Goal: Task Accomplishment & Management: Manage account settings

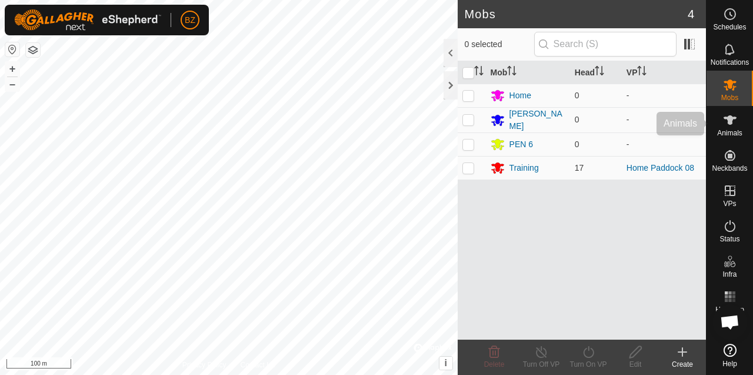
click at [724, 133] on span "Animals" at bounding box center [729, 132] width 25 height 7
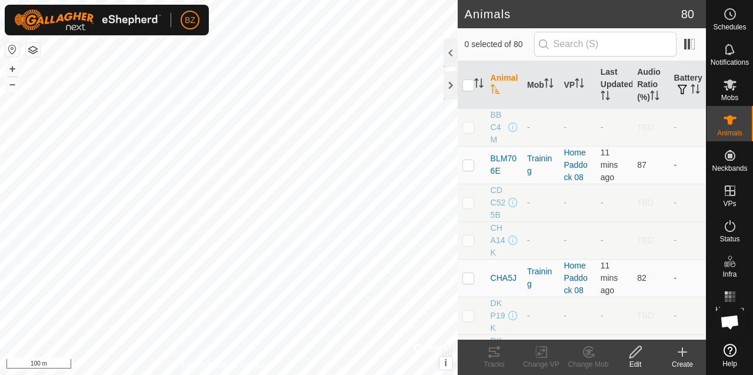
click at [494, 90] on icon "Activate to sort" at bounding box center [495, 88] width 9 height 9
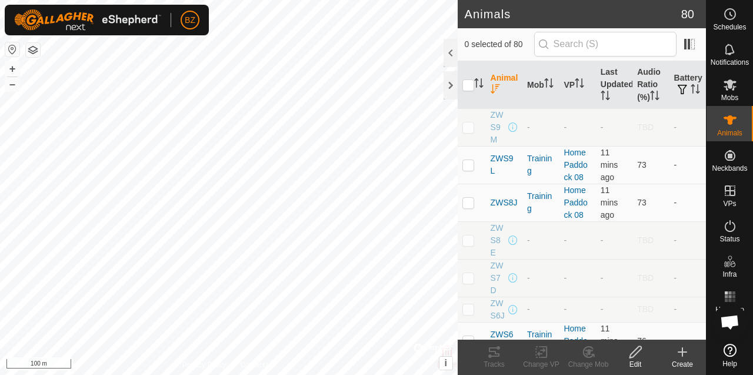
click at [495, 90] on icon "Activate to sort" at bounding box center [495, 88] width 9 height 9
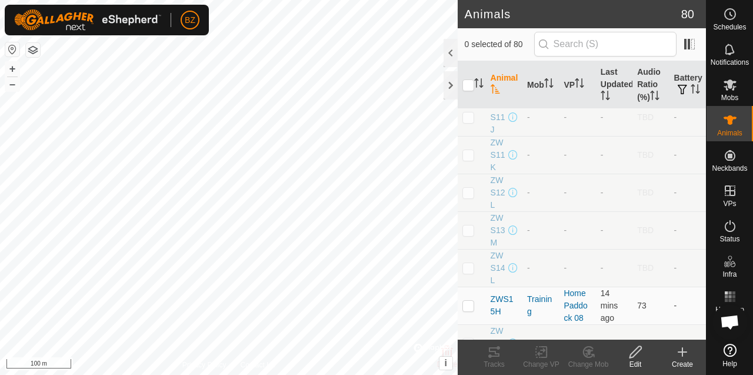
scroll to position [977, 0]
click at [447, 55] on div at bounding box center [451, 53] width 14 height 28
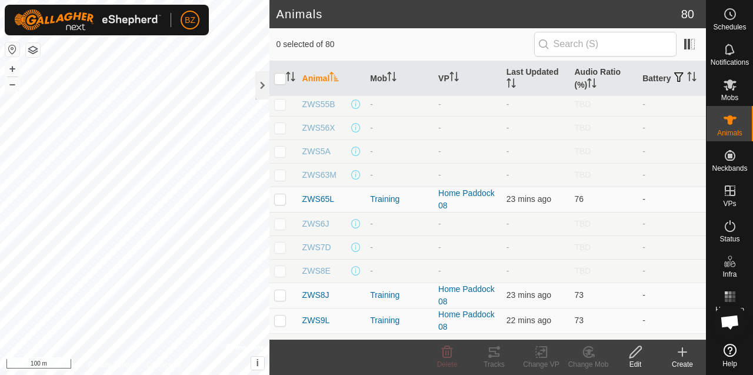
scroll to position [1670, 0]
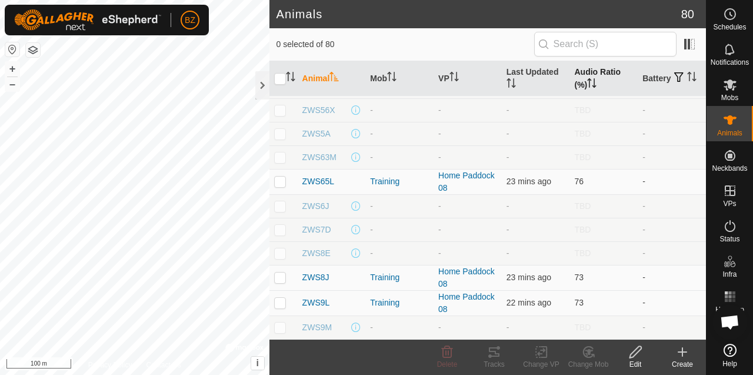
click at [594, 84] on icon "Activate to sort" at bounding box center [594, 82] width 1 height 9
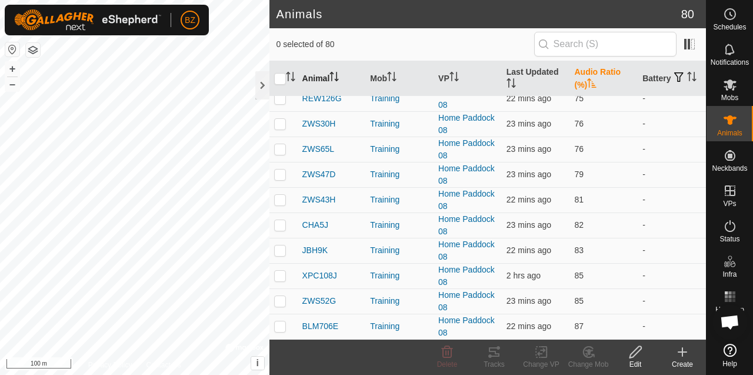
scroll to position [0, 0]
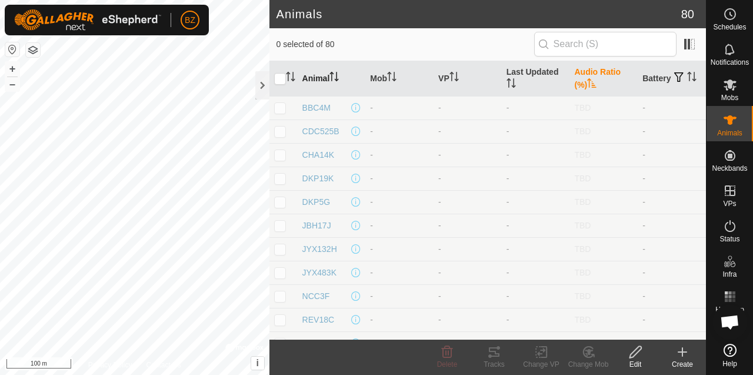
click at [591, 84] on icon "Activate to sort" at bounding box center [591, 82] width 9 height 9
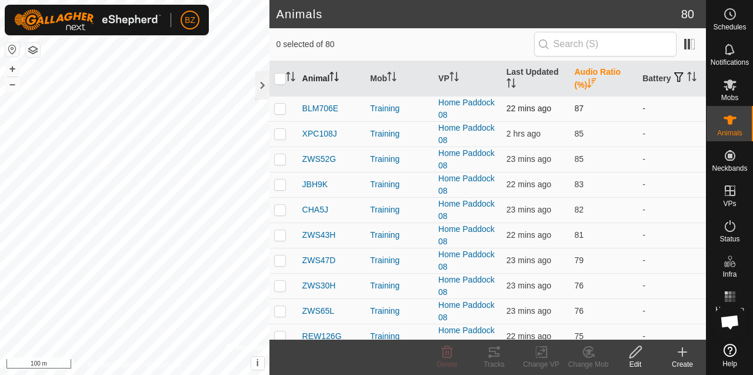
click at [279, 108] on p-checkbox at bounding box center [280, 108] width 12 height 9
checkbox input "true"
click at [281, 135] on p-checkbox at bounding box center [280, 133] width 12 height 9
checkbox input "true"
click at [279, 157] on p-checkbox at bounding box center [280, 158] width 12 height 9
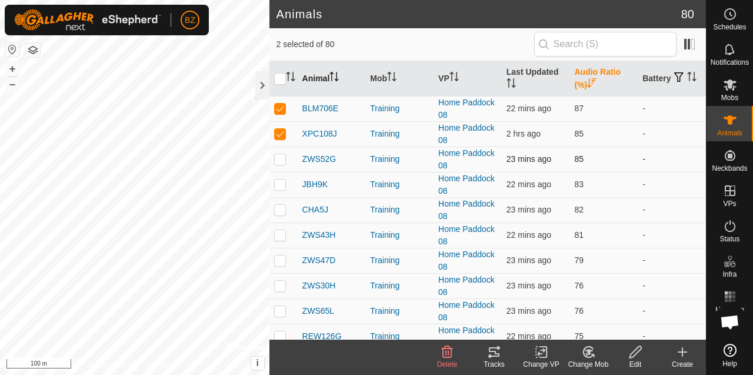
checkbox input "true"
click at [280, 184] on p-checkbox at bounding box center [280, 183] width 12 height 9
checkbox input "true"
click at [282, 208] on p-checkbox at bounding box center [280, 209] width 12 height 9
checkbox input "true"
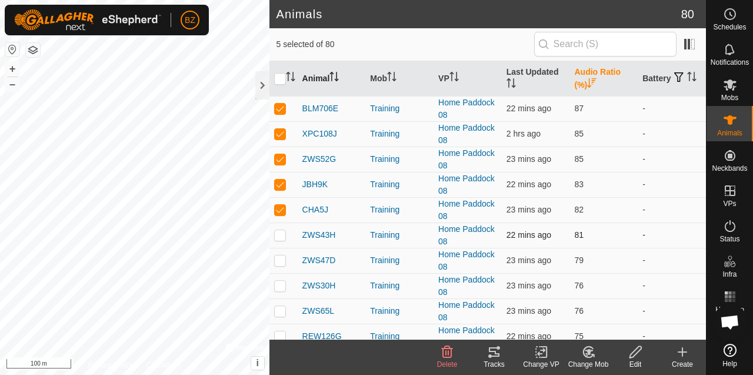
click at [281, 229] on td at bounding box center [283, 234] width 28 height 25
checkbox input "true"
click at [279, 255] on p-checkbox at bounding box center [280, 259] width 12 height 9
checkbox input "true"
click at [279, 288] on p-checkbox at bounding box center [280, 285] width 12 height 9
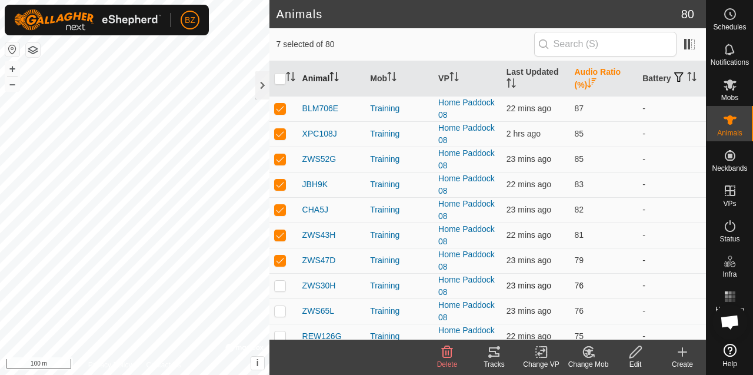
checkbox input "true"
click at [280, 312] on p-checkbox at bounding box center [280, 310] width 12 height 9
checkbox input "true"
click at [501, 359] on div "Tracks" at bounding box center [494, 364] width 47 height 11
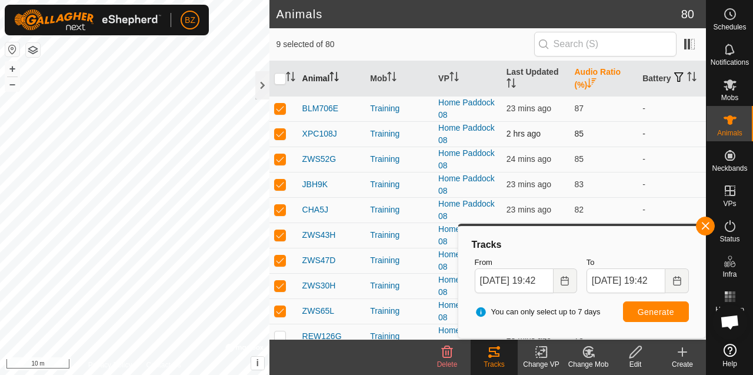
click at [284, 134] on p-checkbox at bounding box center [280, 133] width 12 height 9
checkbox input "false"
click at [282, 158] on p-checkbox at bounding box center [280, 158] width 12 height 9
checkbox input "false"
click at [278, 183] on p-checkbox at bounding box center [280, 183] width 12 height 9
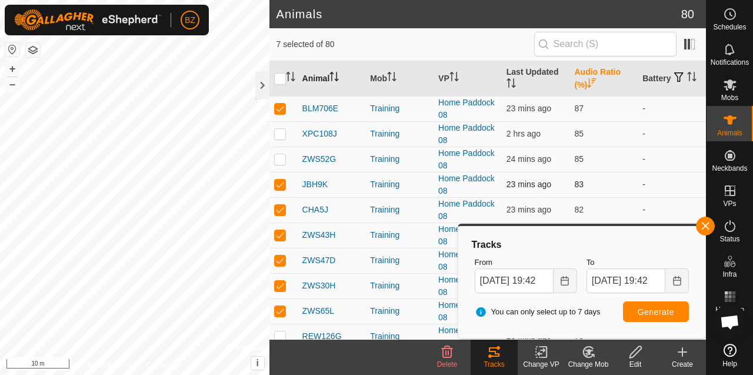
checkbox input "false"
click at [279, 209] on p-checkbox at bounding box center [280, 209] width 12 height 9
checkbox input "false"
click at [284, 257] on p-checkbox at bounding box center [280, 259] width 12 height 9
checkbox input "false"
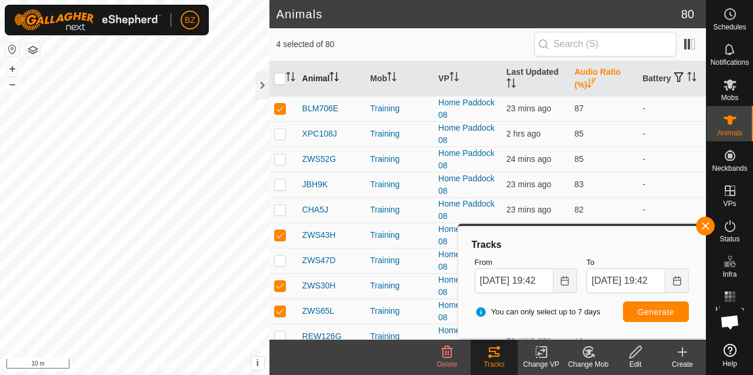
click at [278, 284] on p-checkbox at bounding box center [280, 285] width 12 height 9
checkbox input "false"
click at [280, 304] on td at bounding box center [283, 310] width 28 height 25
checkbox input "false"
click at [287, 236] on td at bounding box center [283, 234] width 28 height 25
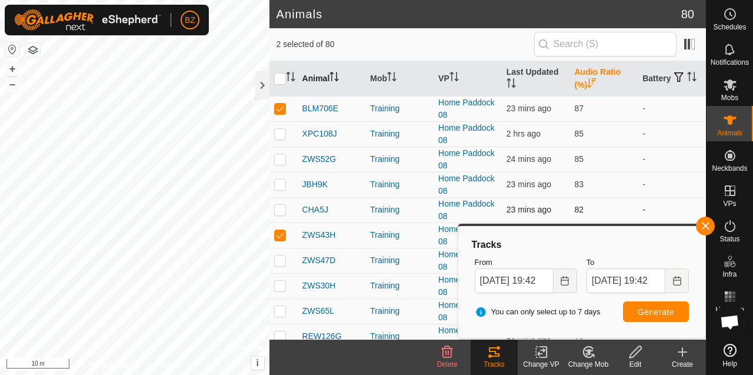
checkbox input "false"
click at [284, 136] on p-checkbox at bounding box center [280, 133] width 12 height 9
checkbox input "true"
click at [638, 315] on span "Generate" at bounding box center [656, 311] width 36 height 9
click at [282, 108] on p-checkbox at bounding box center [280, 108] width 12 height 9
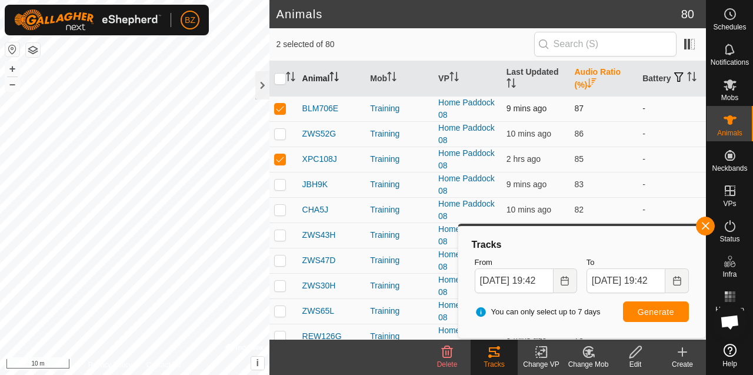
checkbox input "false"
click at [279, 159] on p-checkbox at bounding box center [280, 158] width 12 height 9
checkbox input "false"
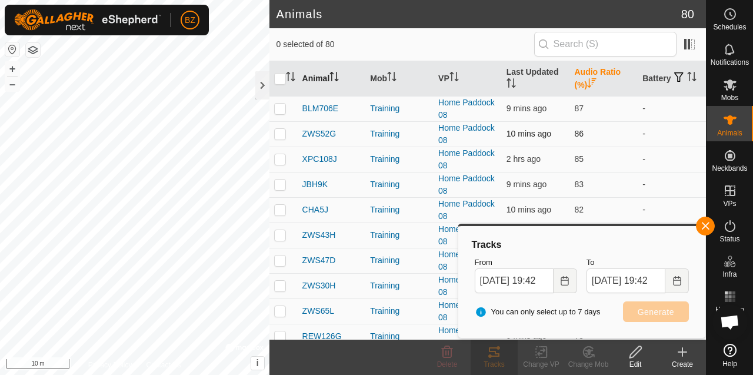
click at [279, 136] on p-checkbox at bounding box center [280, 133] width 12 height 9
checkbox input "true"
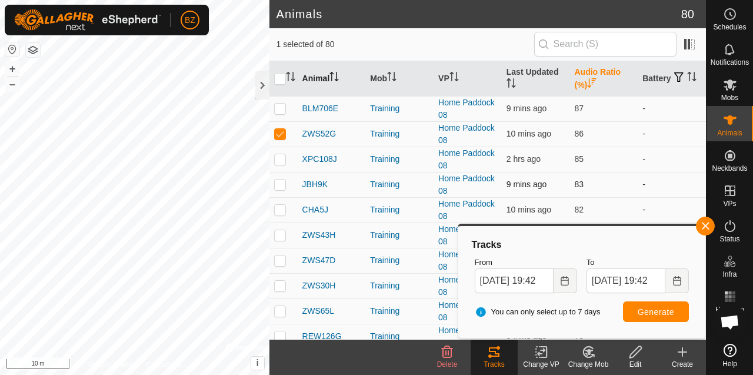
click at [281, 186] on p-checkbox at bounding box center [280, 183] width 12 height 9
click at [650, 314] on span "Generate" at bounding box center [656, 311] width 36 height 9
click at [285, 183] on p-checkbox at bounding box center [280, 183] width 12 height 9
checkbox input "false"
click at [284, 136] on p-checkbox at bounding box center [280, 133] width 12 height 9
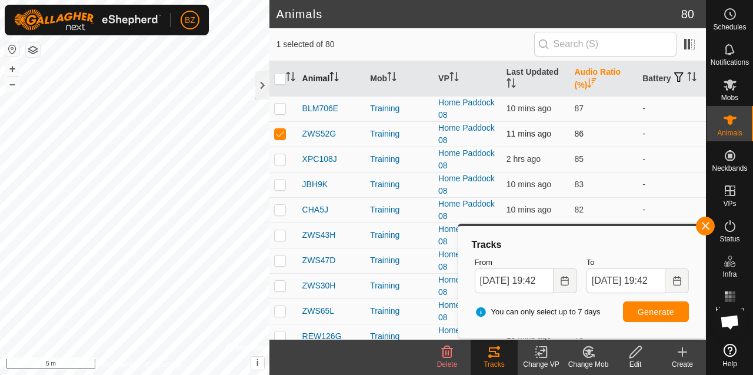
checkbox input "false"
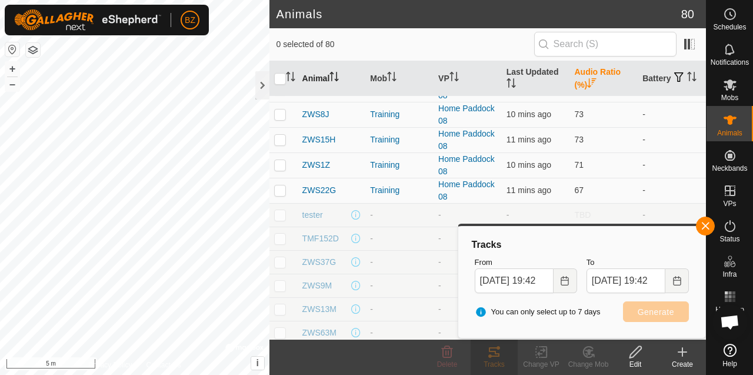
scroll to position [321, 0]
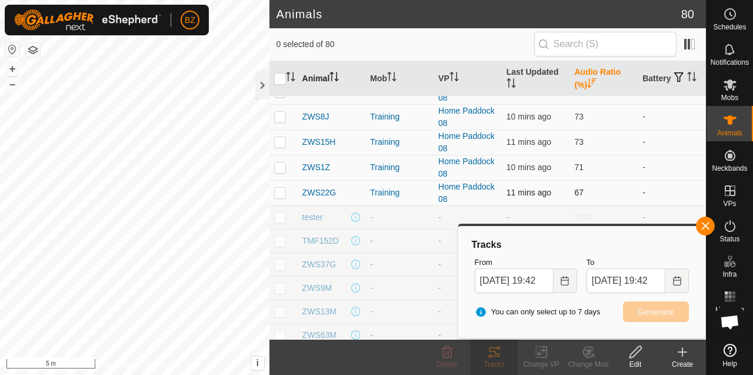
click at [281, 192] on p-checkbox at bounding box center [280, 192] width 12 height 9
checkbox input "true"
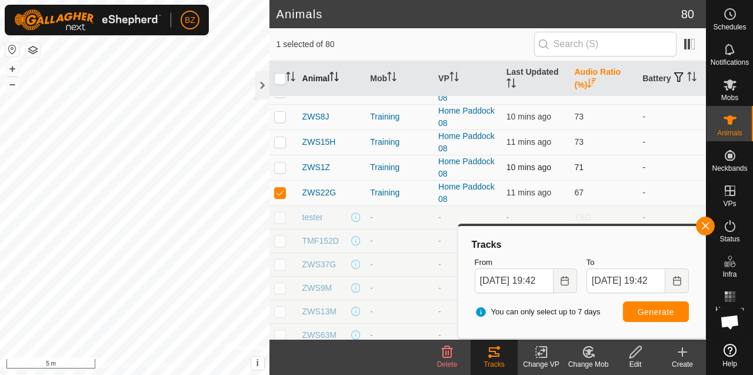
click at [281, 168] on p-checkbox at bounding box center [280, 166] width 12 height 9
click at [655, 315] on span "Generate" at bounding box center [656, 311] width 36 height 9
click at [0, 282] on html "BZ Schedules Notifications Mobs Animals Neckbands VPs Status Infra Heatmap Help…" at bounding box center [376, 187] width 753 height 375
click at [280, 164] on p-checkbox at bounding box center [280, 166] width 12 height 9
checkbox input "false"
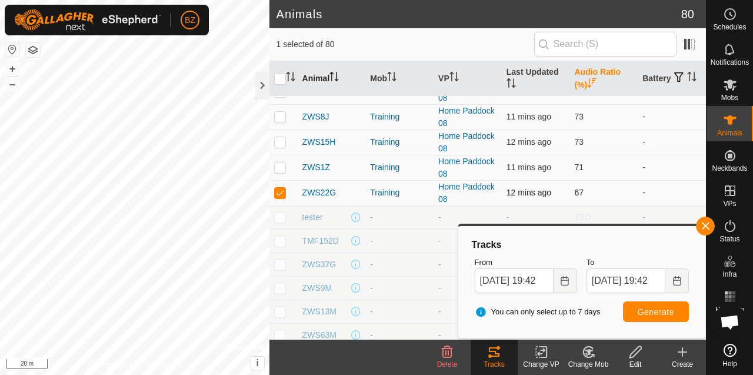
click at [279, 192] on p-checkbox at bounding box center [280, 192] width 12 height 9
checkbox input "false"
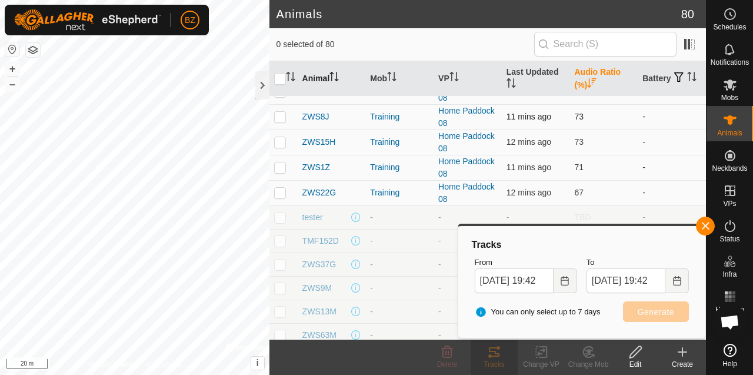
click at [281, 118] on p-checkbox at bounding box center [280, 116] width 12 height 9
checkbox input "true"
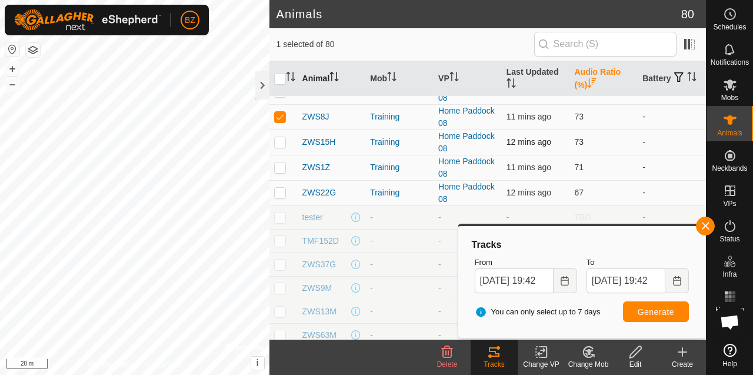
click at [279, 139] on p-checkbox at bounding box center [280, 141] width 12 height 9
checkbox input "true"
click at [635, 312] on button "Generate" at bounding box center [656, 311] width 66 height 21
click at [283, 118] on p-checkbox at bounding box center [280, 116] width 12 height 9
checkbox input "false"
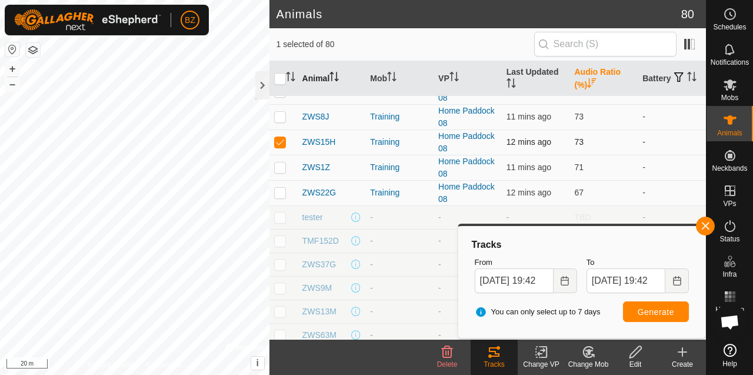
click at [284, 139] on p-checkbox at bounding box center [280, 141] width 12 height 9
checkbox input "false"
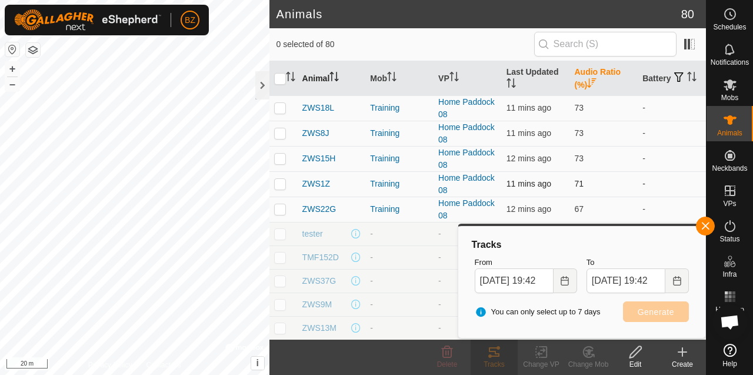
scroll to position [258, 0]
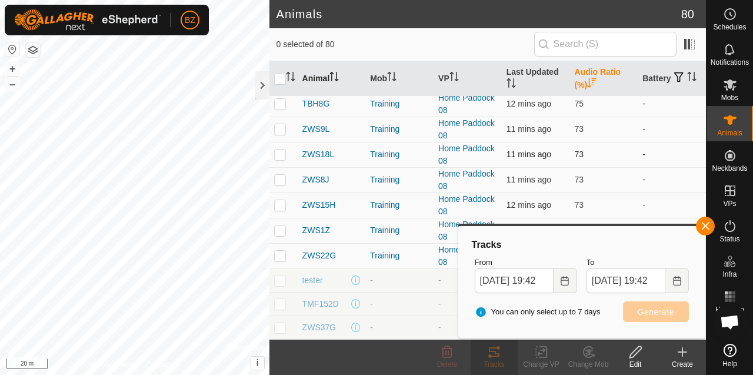
click at [280, 155] on p-checkbox at bounding box center [280, 153] width 12 height 9
checkbox input "true"
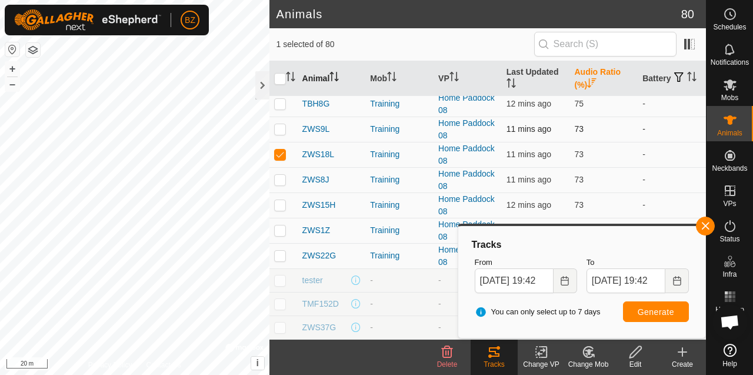
click at [280, 132] on p-checkbox at bounding box center [280, 128] width 12 height 9
click at [655, 301] on button "Generate" at bounding box center [656, 311] width 66 height 21
click at [280, 132] on p-checkbox at bounding box center [280, 128] width 12 height 9
checkbox input "false"
click at [281, 152] on p-checkbox at bounding box center [280, 153] width 12 height 9
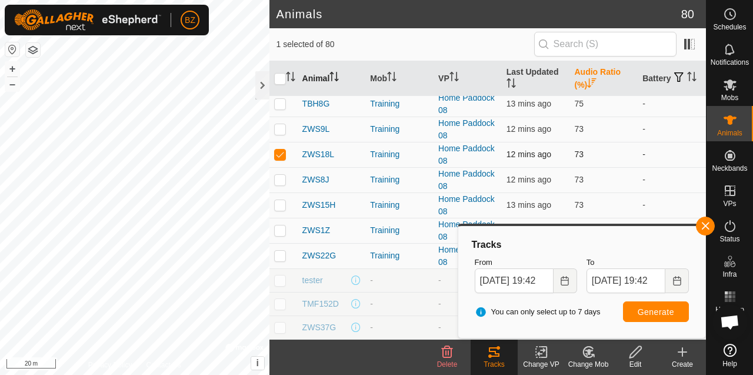
checkbox input "false"
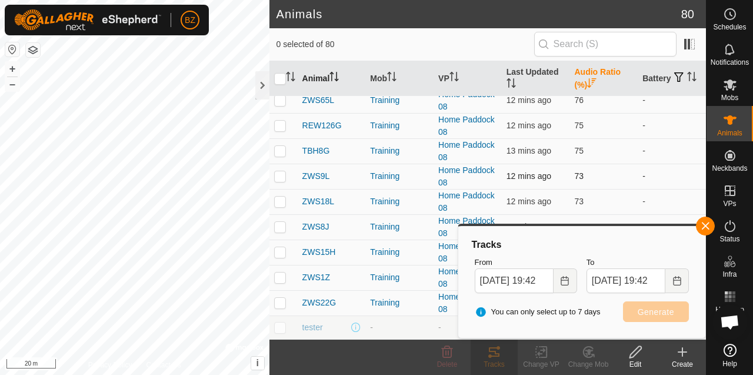
scroll to position [210, 0]
click at [281, 154] on p-checkbox at bounding box center [280, 150] width 12 height 9
checkbox input "true"
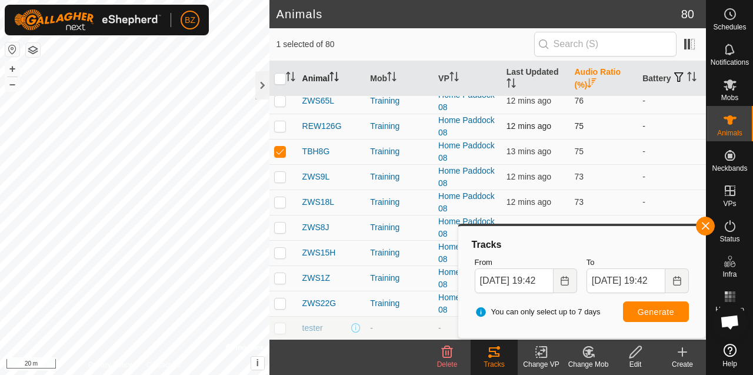
click at [282, 125] on p-checkbox at bounding box center [280, 125] width 12 height 9
checkbox input "true"
click at [657, 305] on button "Generate" at bounding box center [656, 311] width 66 height 21
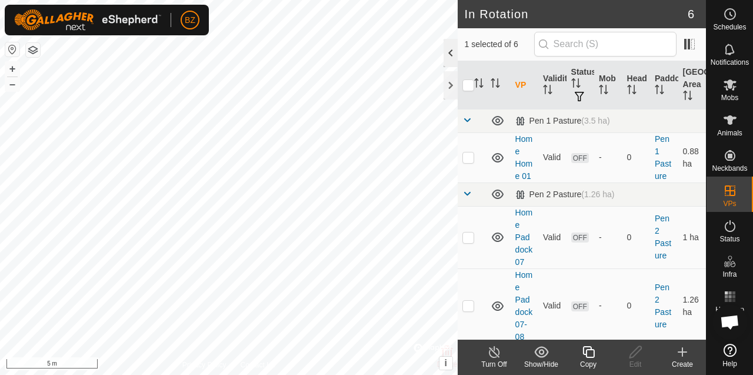
click at [448, 51] on div at bounding box center [451, 53] width 14 height 28
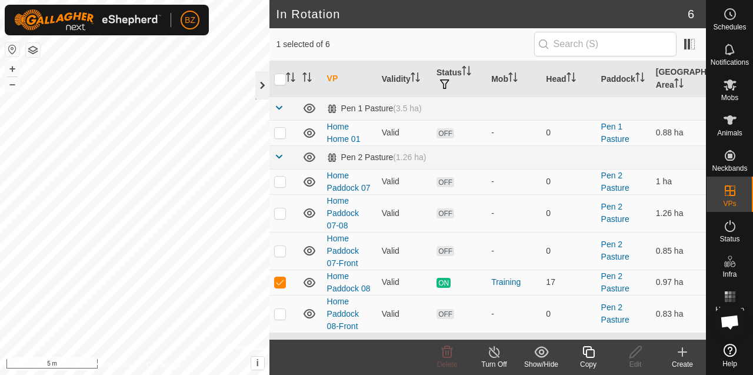
click at [258, 82] on div at bounding box center [262, 85] width 14 height 28
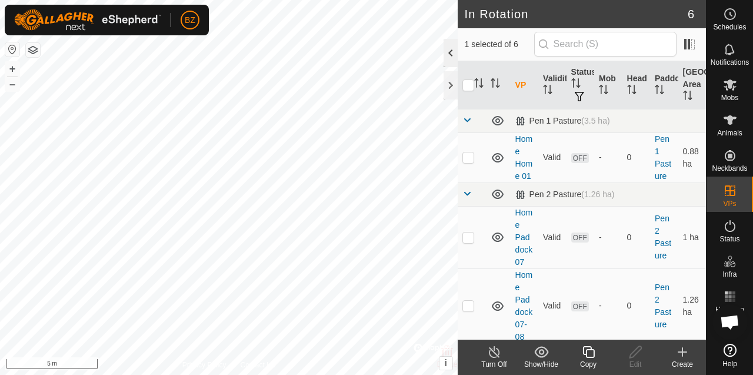
click at [451, 60] on div at bounding box center [451, 53] width 14 height 28
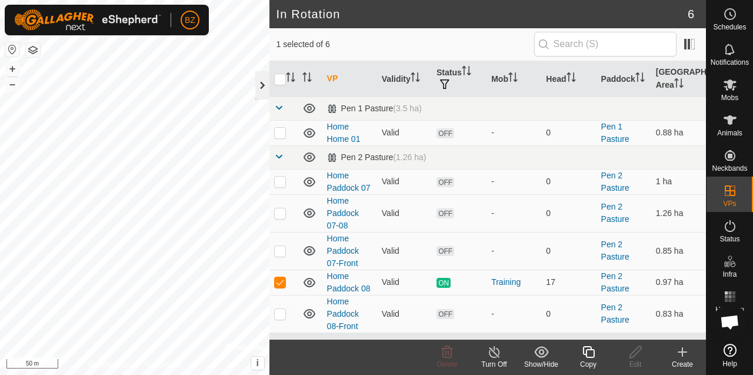
click at [259, 85] on div at bounding box center [262, 85] width 14 height 28
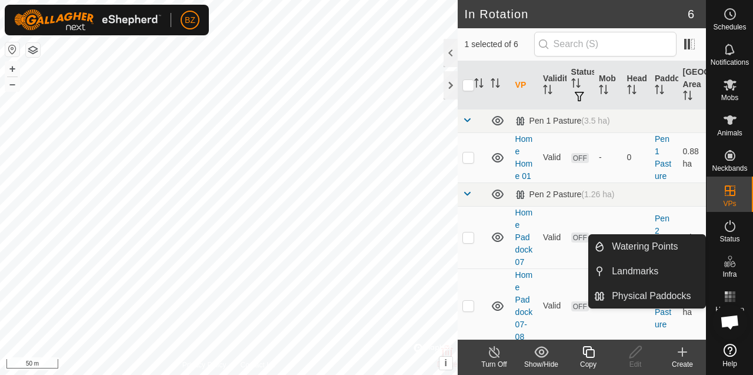
click at [730, 267] on icon at bounding box center [730, 261] width 14 height 14
click at [641, 290] on link "Physical Paddocks" at bounding box center [655, 296] width 101 height 24
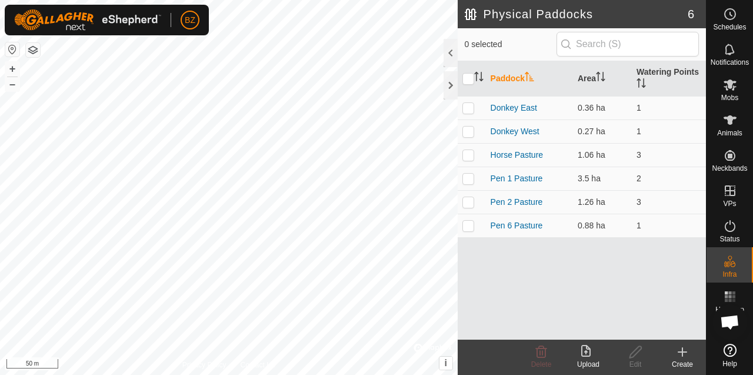
click at [680, 352] on icon at bounding box center [682, 352] width 8 height 0
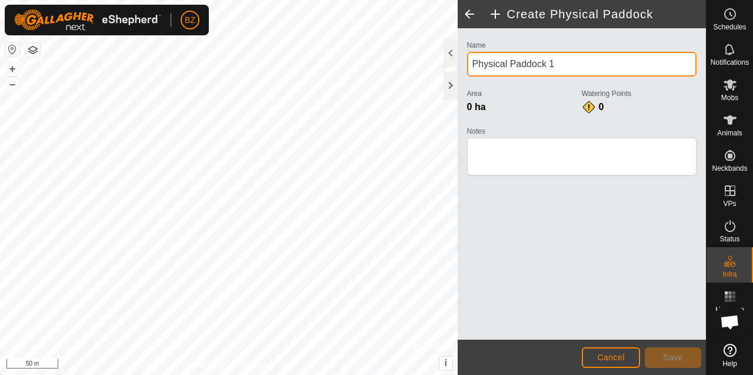
drag, startPoint x: 565, startPoint y: 64, endPoint x: 459, endPoint y: 77, distance: 107.3
click at [459, 77] on div "Name Physical Paddock 1 Area 0 ha Watering Points 0 Notes" at bounding box center [582, 183] width 248 height 311
click at [492, 68] on input "Physical Paddock 1" at bounding box center [581, 64] width 229 height 25
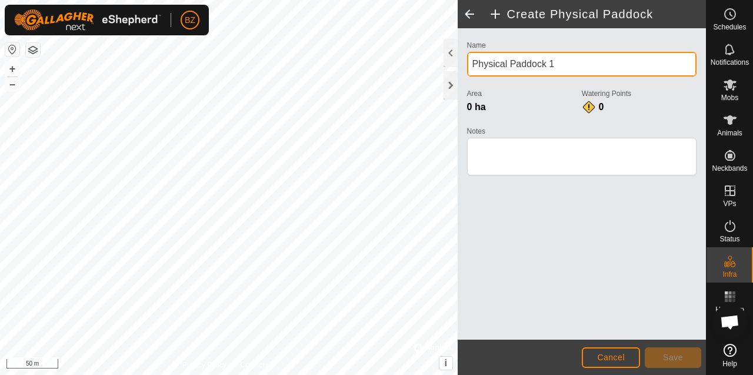
click at [492, 68] on input "Physical Paddock 1" at bounding box center [581, 64] width 229 height 25
click at [493, 65] on input "[PERSON_NAME][GEOGRAPHIC_DATA]" at bounding box center [581, 64] width 229 height 25
type input "[PERSON_NAME][GEOGRAPHIC_DATA]"
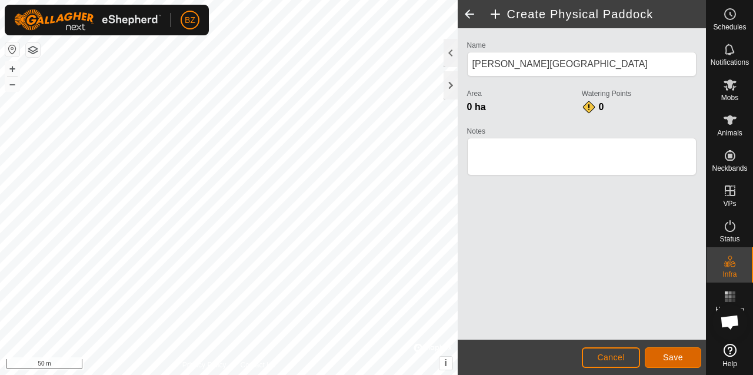
click at [678, 355] on span "Save" at bounding box center [673, 356] width 20 height 9
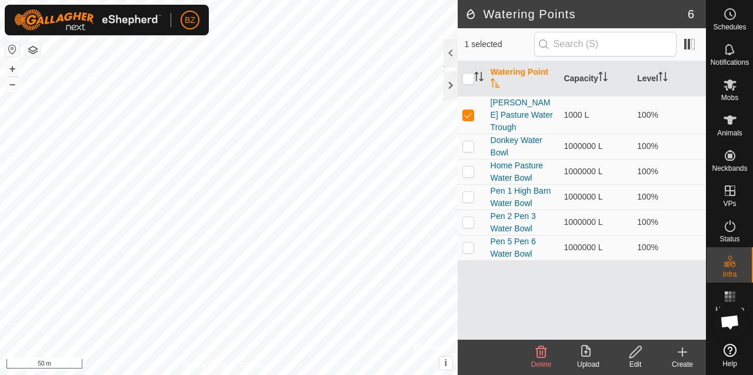
click at [631, 354] on icon at bounding box center [636, 352] width 12 height 12
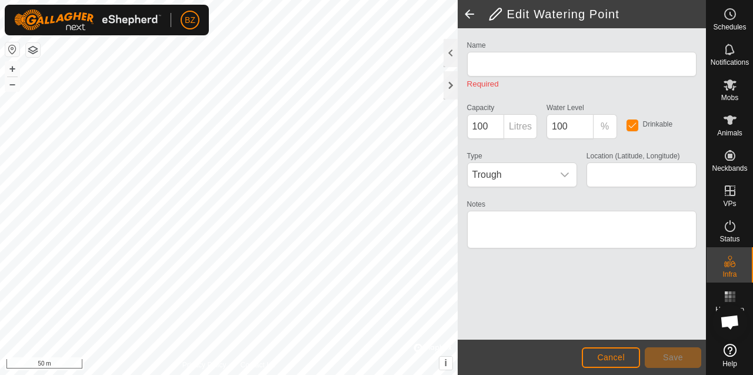
type input "[PERSON_NAME] Pasture Water Trough"
type input "1000"
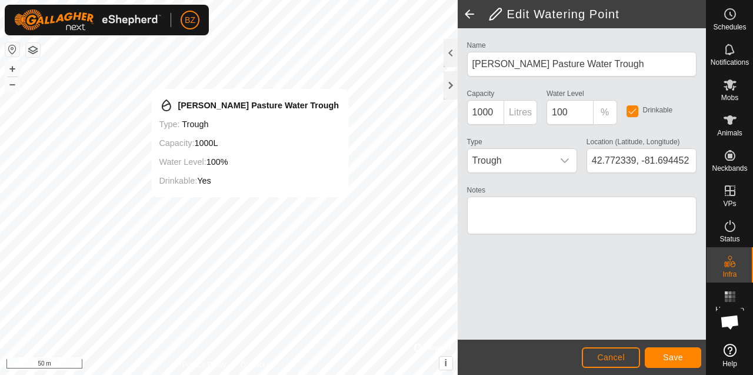
type input "42.772337, -81.694485"
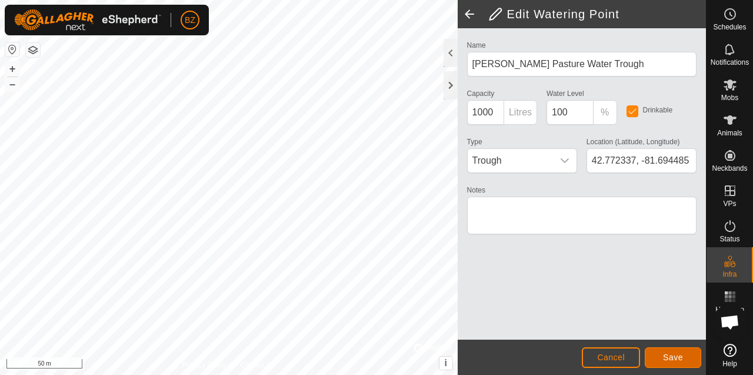
click at [661, 357] on button "Save" at bounding box center [673, 357] width 56 height 21
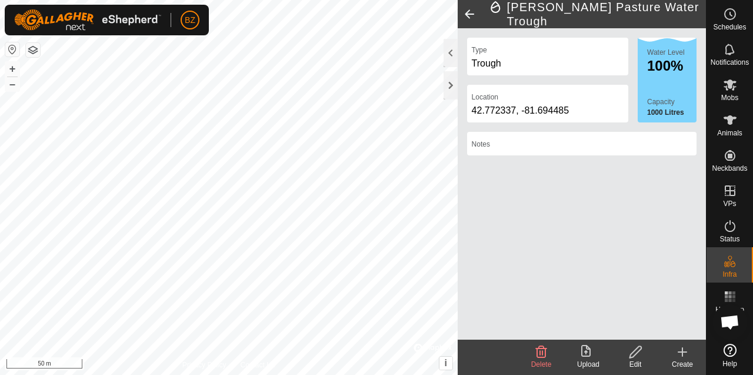
click at [676, 352] on icon at bounding box center [682, 352] width 14 height 14
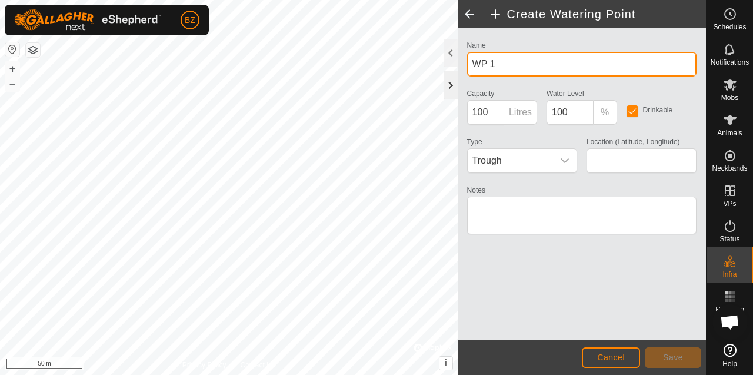
drag, startPoint x: 505, startPoint y: 68, endPoint x: 454, endPoint y: 76, distance: 51.8
click at [458, 76] on div "Create Watering Point Name WP 1 Capacity 100 Litres Water Level 100 % Drinkable…" at bounding box center [582, 187] width 248 height 375
click at [488, 65] on input "WP 1" at bounding box center [581, 64] width 229 height 25
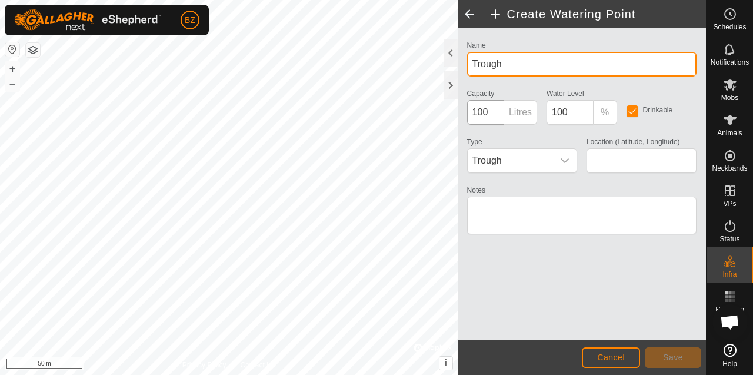
type input "Trough"
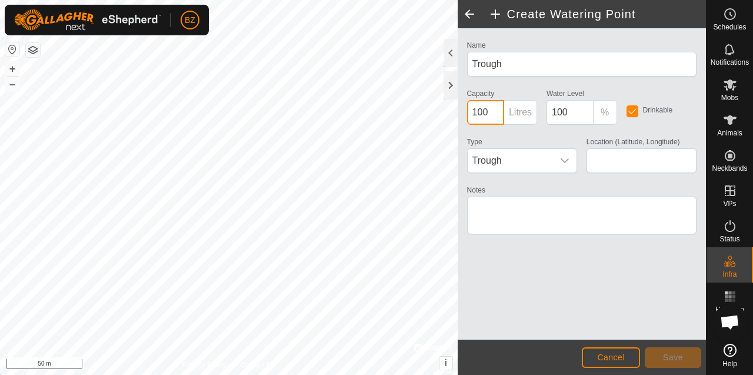
click at [492, 113] on input "100" at bounding box center [485, 112] width 37 height 25
type input "1000"
type input "42.772338, -81.694411"
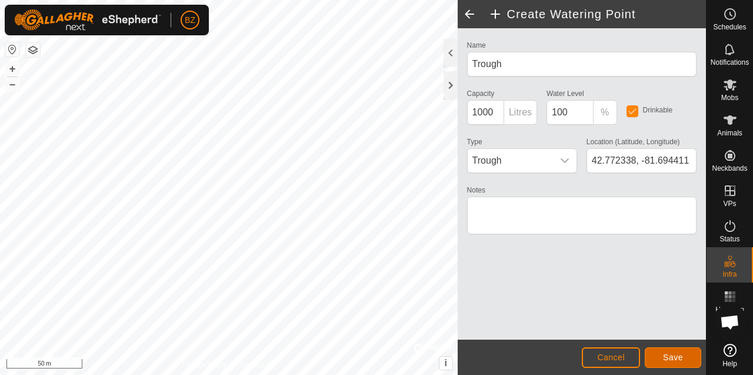
click at [670, 355] on span "Save" at bounding box center [673, 356] width 20 height 9
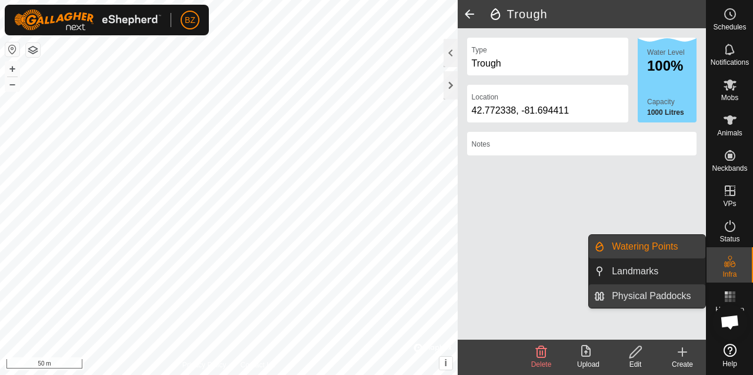
click at [653, 292] on link "Physical Paddocks" at bounding box center [655, 296] width 101 height 24
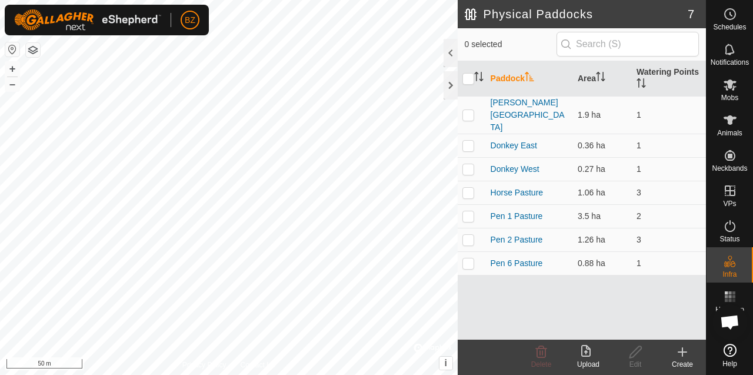
click at [680, 352] on icon at bounding box center [682, 352] width 14 height 14
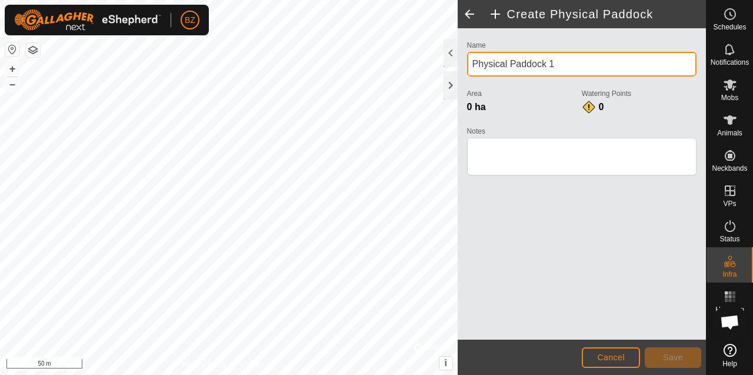
click at [548, 64] on input "Physical Paddock 1" at bounding box center [581, 64] width 229 height 25
type input "[PERSON_NAME][GEOGRAPHIC_DATA]"
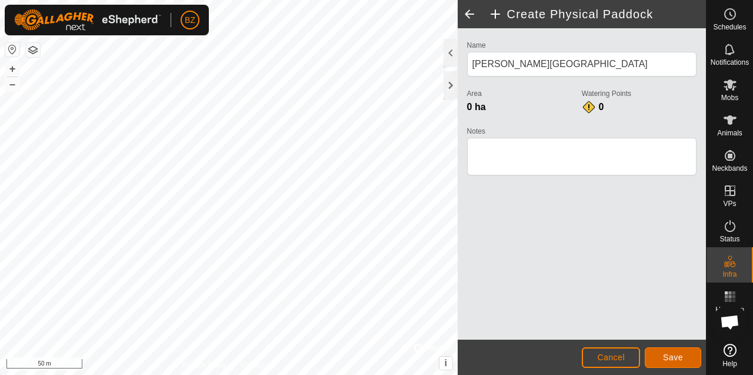
click at [665, 358] on span "Save" at bounding box center [673, 356] width 20 height 9
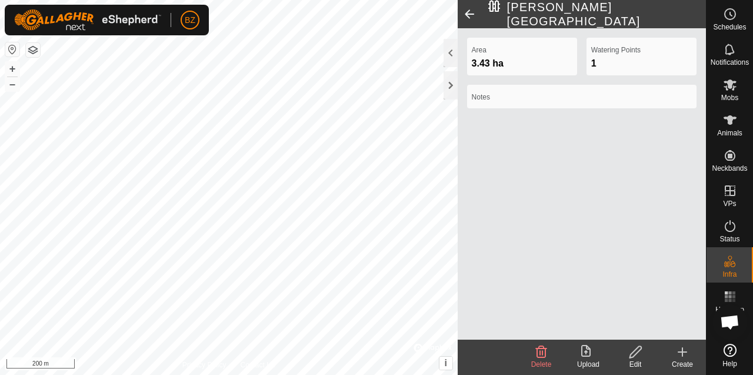
click at [466, 10] on span at bounding box center [470, 14] width 24 height 28
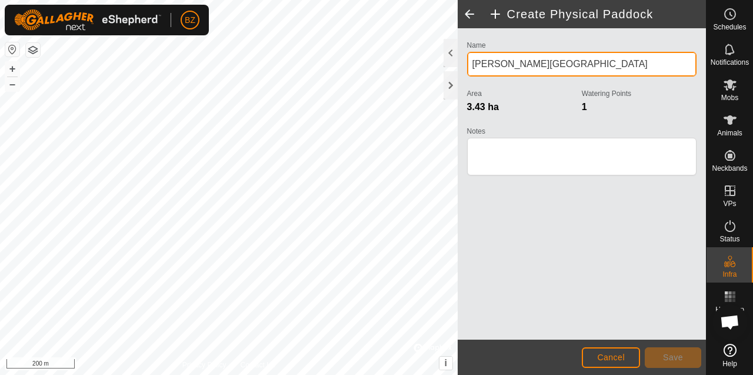
click at [525, 62] on input "[PERSON_NAME][GEOGRAPHIC_DATA]" at bounding box center [581, 64] width 229 height 25
click at [470, 17] on span at bounding box center [470, 14] width 24 height 28
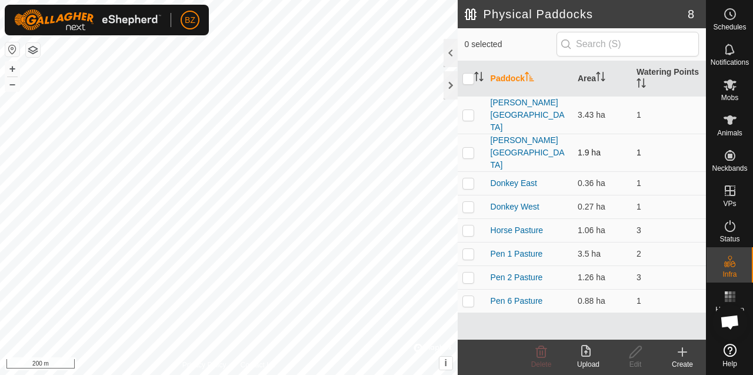
click at [469, 148] on p-checkbox at bounding box center [468, 152] width 12 height 9
click at [540, 356] on icon at bounding box center [541, 352] width 14 height 14
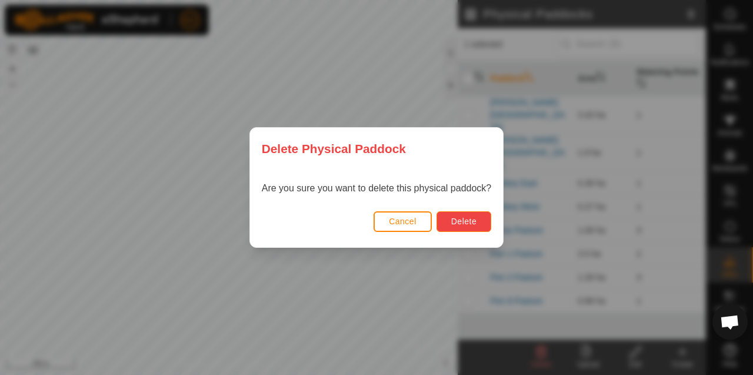
click at [465, 227] on button "Delete" at bounding box center [464, 221] width 55 height 21
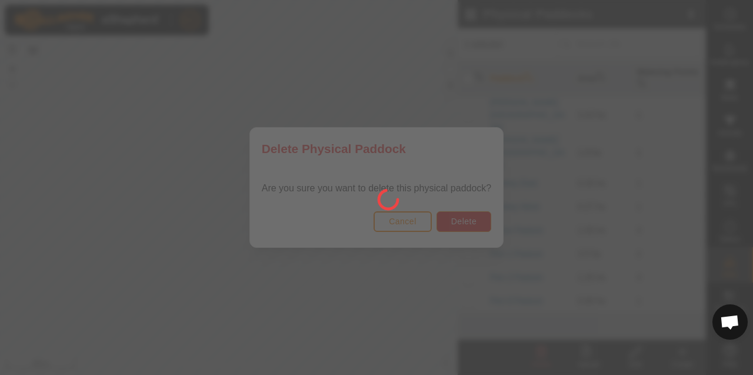
checkbox input "false"
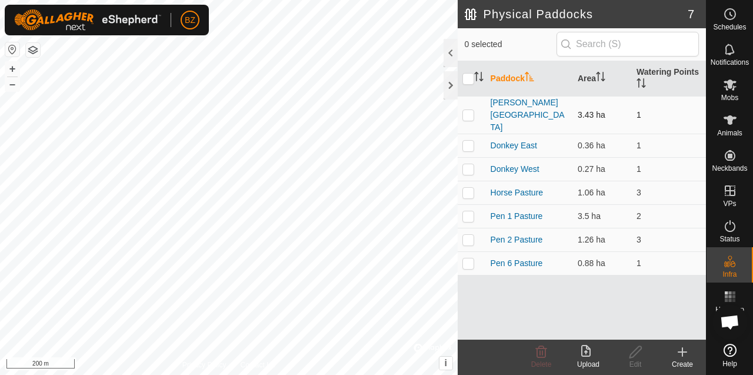
click at [471, 110] on p-checkbox at bounding box center [468, 114] width 12 height 9
checkbox input "true"
click at [640, 350] on icon at bounding box center [636, 352] width 12 height 12
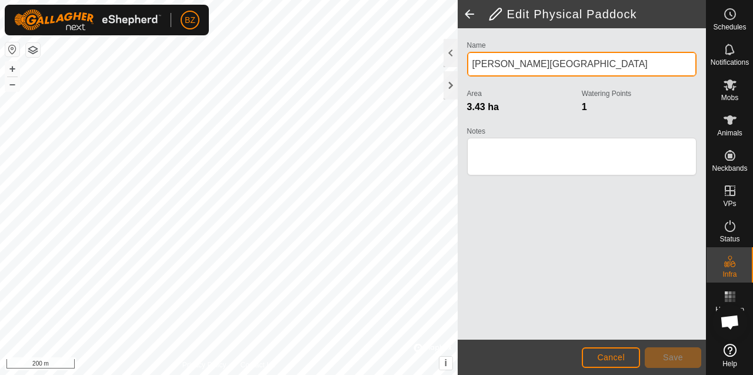
click at [561, 62] on input "[PERSON_NAME][GEOGRAPHIC_DATA]" at bounding box center [581, 64] width 229 height 25
type input "[PERSON_NAME]"
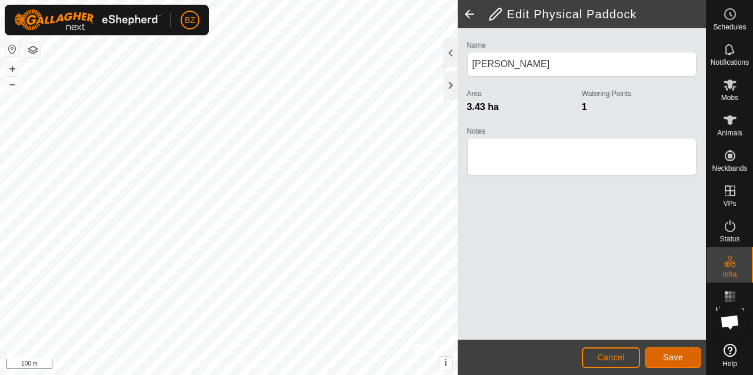
click at [662, 355] on button "Save" at bounding box center [673, 357] width 56 height 21
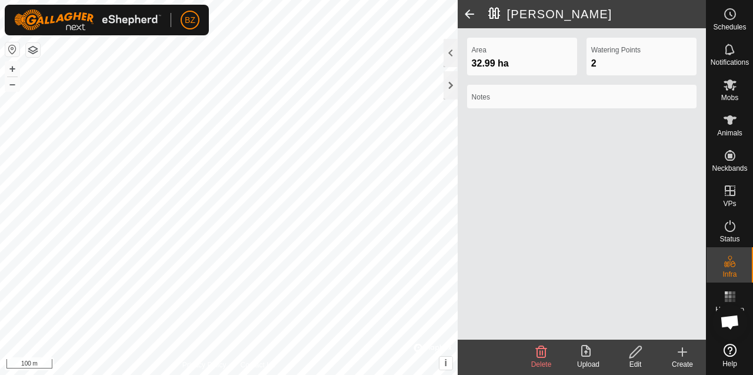
click at [378, 0] on html "BZ Schedules Notifications Mobs Animals Neckbands VPs Status Infra Heatmap Help…" at bounding box center [376, 187] width 753 height 375
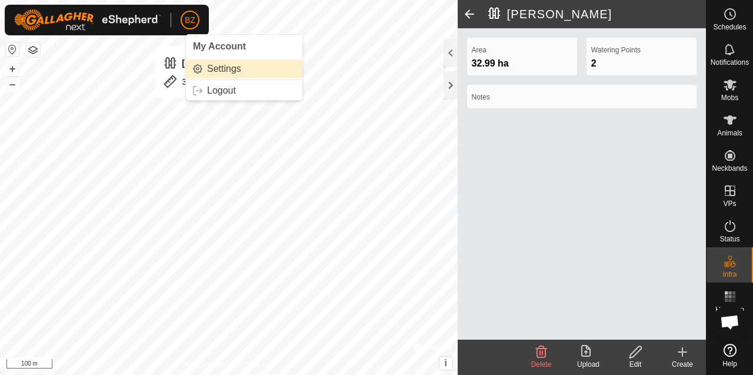
click at [217, 71] on link "Settings" at bounding box center [244, 68] width 116 height 19
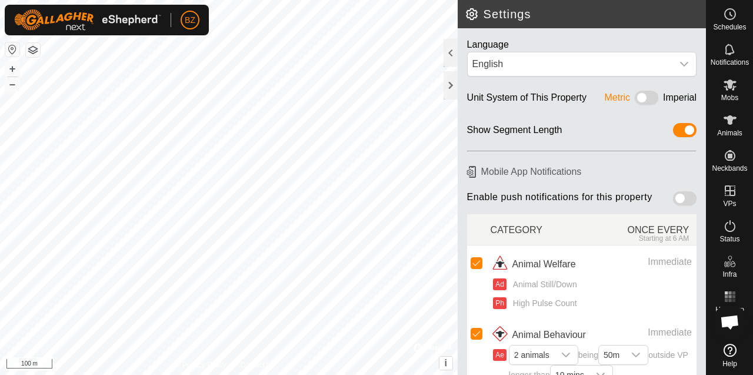
click at [636, 98] on span at bounding box center [647, 98] width 24 height 14
click at [452, 55] on div at bounding box center [451, 53] width 14 height 28
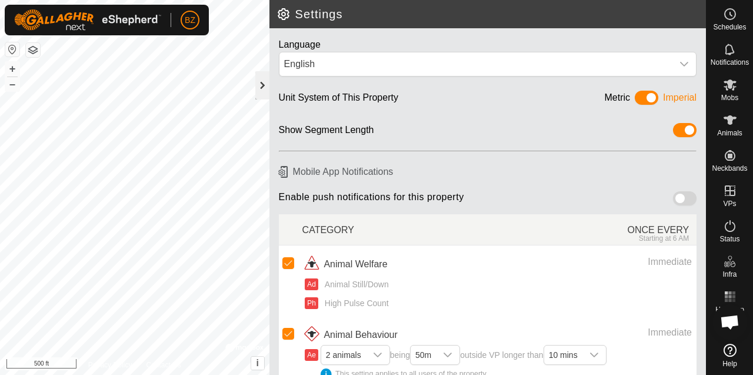
click at [260, 82] on div at bounding box center [262, 85] width 14 height 28
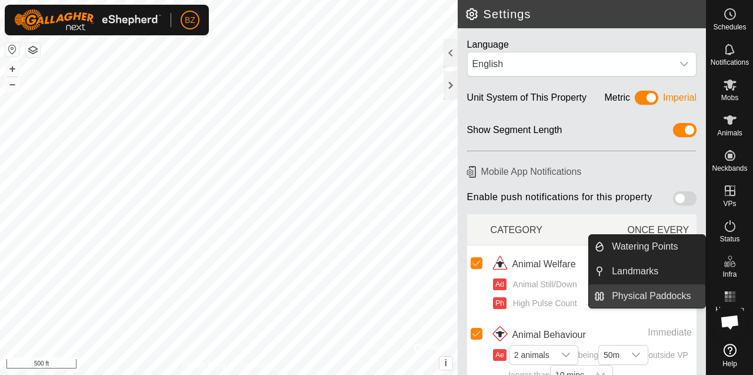
click at [677, 295] on link "Physical Paddocks" at bounding box center [655, 296] width 101 height 24
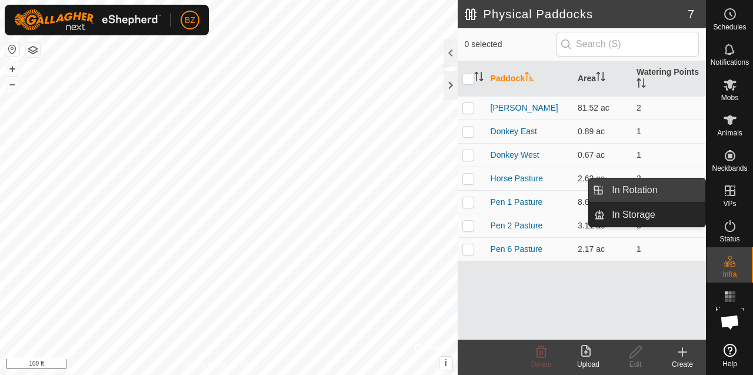
click at [651, 195] on link "In Rotation" at bounding box center [655, 190] width 101 height 24
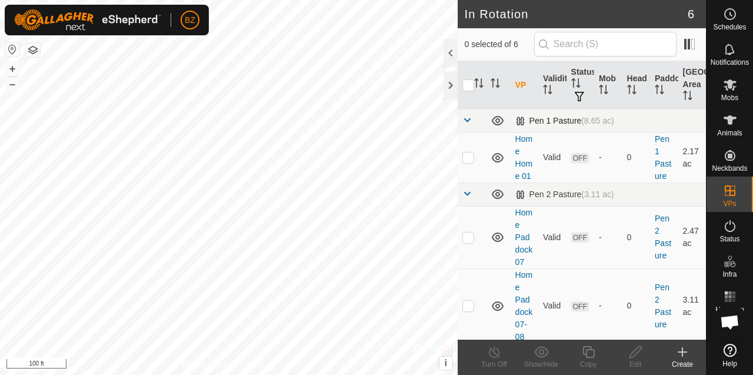
click at [466, 121] on span at bounding box center [466, 119] width 9 height 9
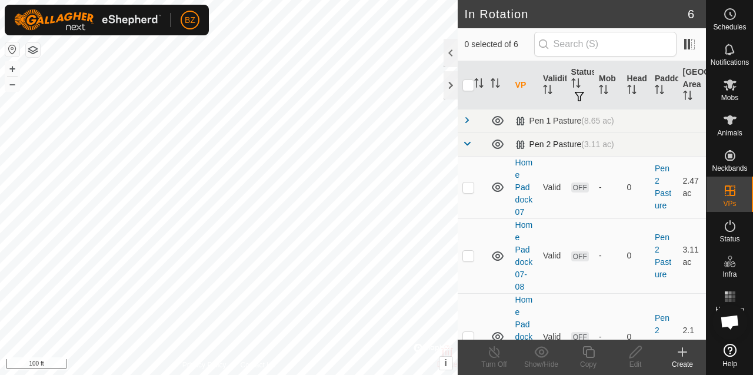
click at [469, 141] on span at bounding box center [466, 143] width 9 height 9
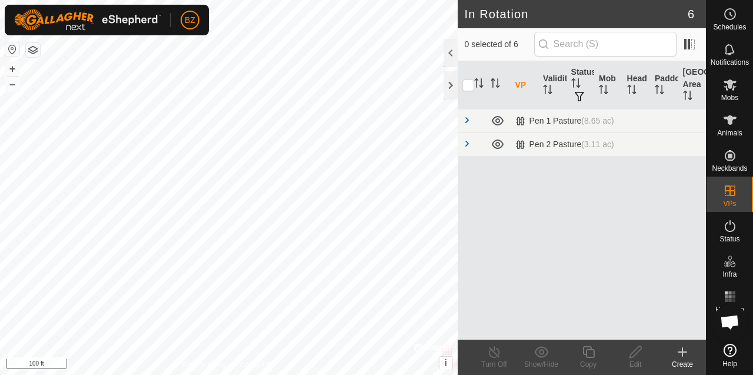
click at [683, 350] on icon at bounding box center [682, 352] width 14 height 14
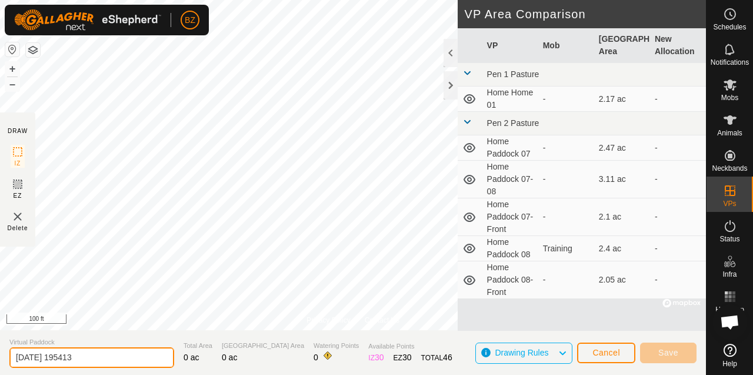
click at [101, 354] on input "[DATE] 195413" at bounding box center [91, 357] width 165 height 21
drag, startPoint x: 102, startPoint y: 357, endPoint x: 16, endPoint y: 358, distance: 85.9
click at [16, 358] on input "[DATE] 195413" at bounding box center [91, 357] width 165 height 21
type input "[PERSON_NAME] Training 1"
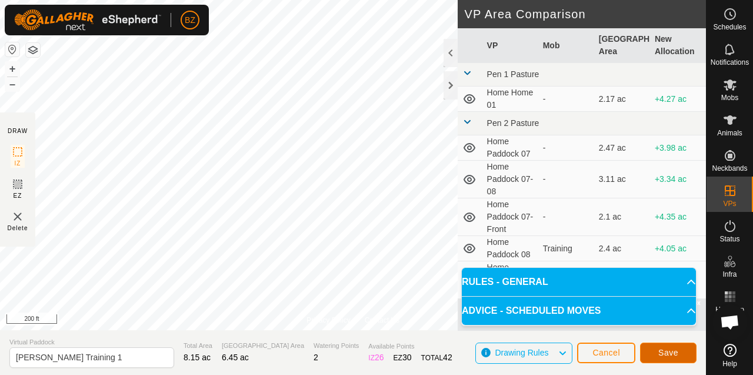
click at [658, 351] on span "Save" at bounding box center [668, 352] width 20 height 9
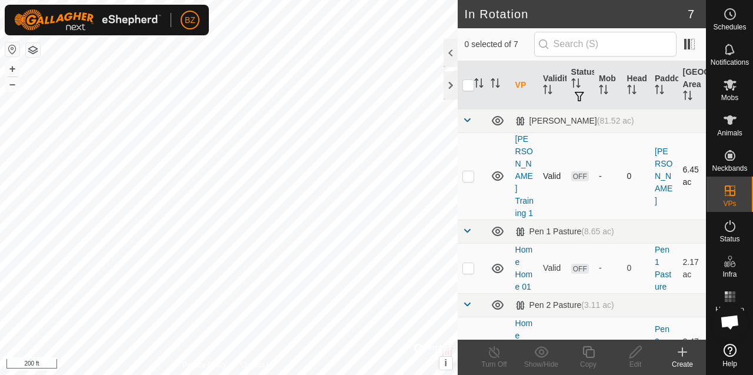
click at [468, 171] on p-checkbox at bounding box center [468, 175] width 12 height 9
checkbox input "true"
click at [591, 352] on icon at bounding box center [588, 352] width 15 height 14
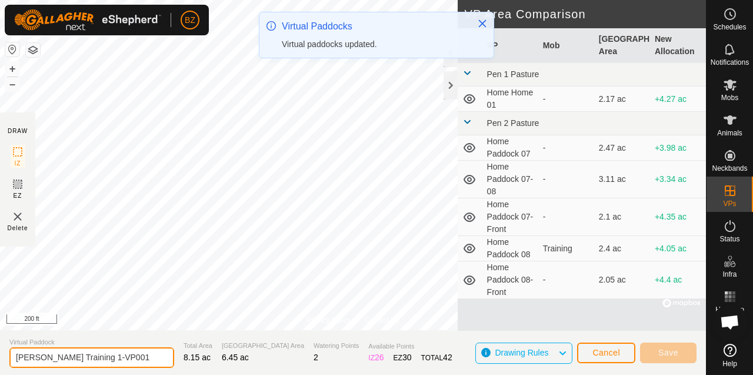
click at [126, 357] on input "[PERSON_NAME] Training 1-VP001" at bounding box center [91, 357] width 165 height 21
drag, startPoint x: 126, startPoint y: 357, endPoint x: 95, endPoint y: 358, distance: 31.2
click at [95, 358] on input "[PERSON_NAME] Training 1-VP001" at bounding box center [91, 357] width 165 height 21
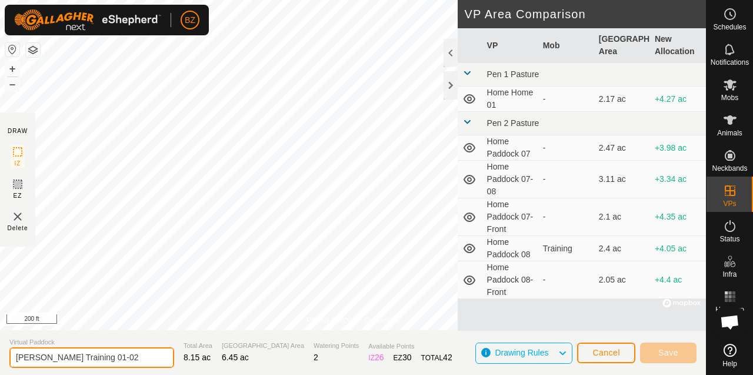
type input "[PERSON_NAME] Training 01-02"
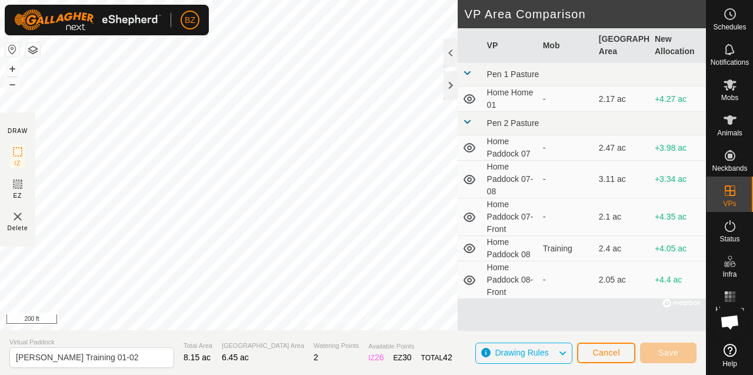
click at [289, 337] on div "Privacy Policy Contact Us + – ⇧ i © Mapbox , © OpenStreetMap , Improve this map…" at bounding box center [353, 187] width 706 height 375
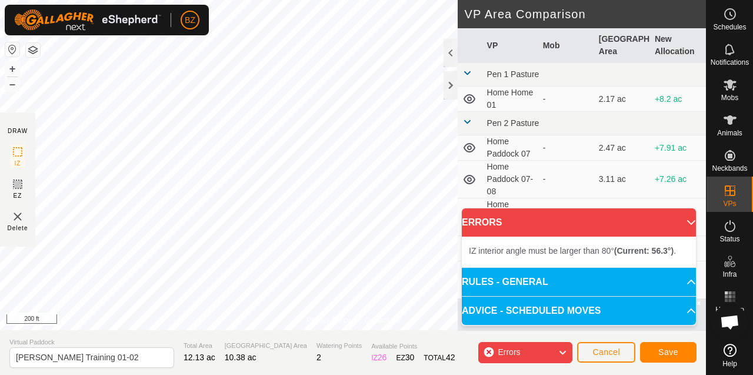
click at [467, 152] on div "Privacy Policy Contact Us Status: OFF Type: Inclusion Zone + – ⇧ i © Mapbox , ©…" at bounding box center [353, 187] width 706 height 375
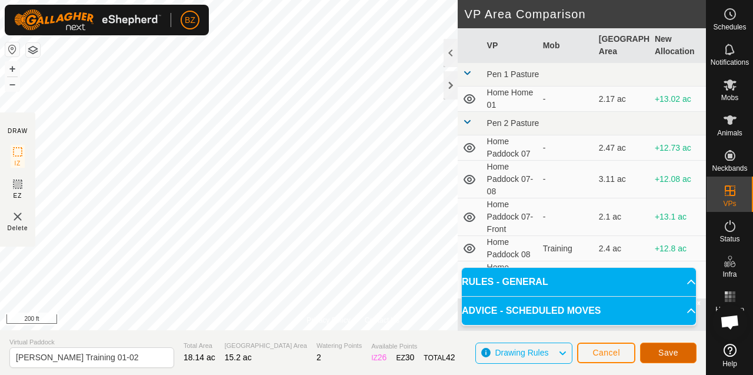
click at [664, 349] on span "Save" at bounding box center [668, 352] width 20 height 9
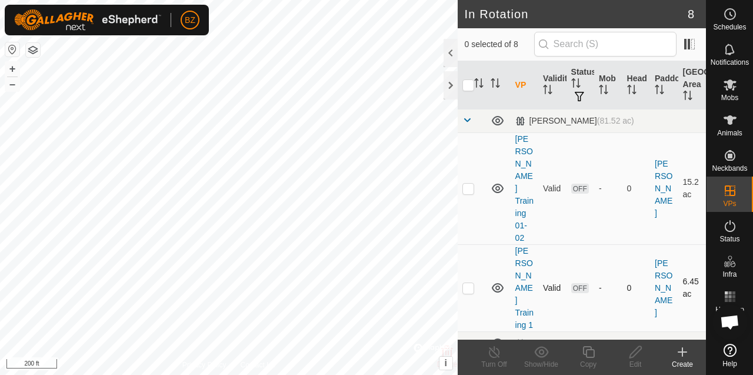
click at [471, 283] on p-checkbox at bounding box center [468, 287] width 12 height 9
checkbox input "true"
click at [630, 351] on icon at bounding box center [635, 352] width 15 height 14
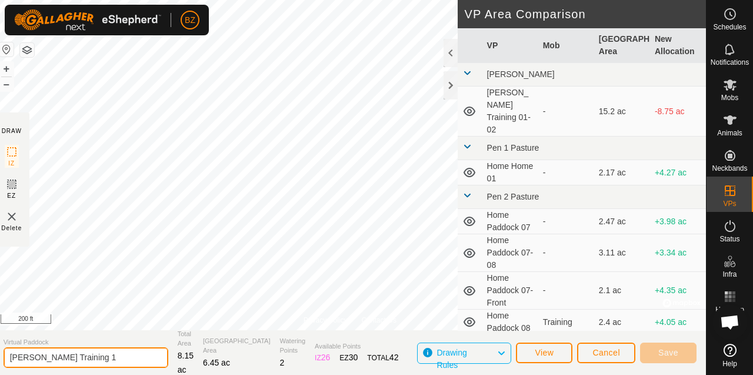
click at [86, 356] on input "[PERSON_NAME] Training 1" at bounding box center [86, 357] width 165 height 21
type input "[PERSON_NAME] Training 01"
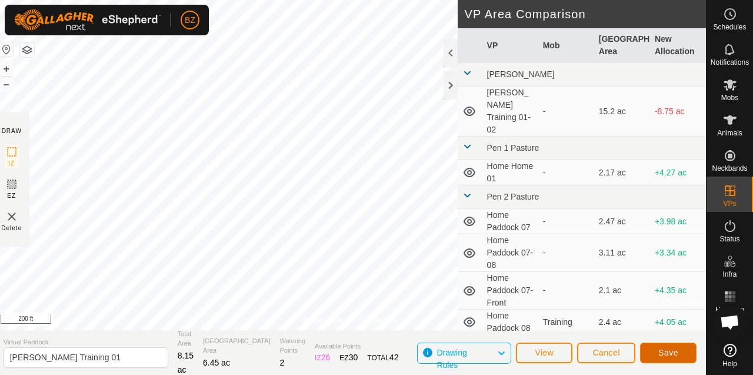
click at [667, 354] on span "Save" at bounding box center [668, 352] width 20 height 9
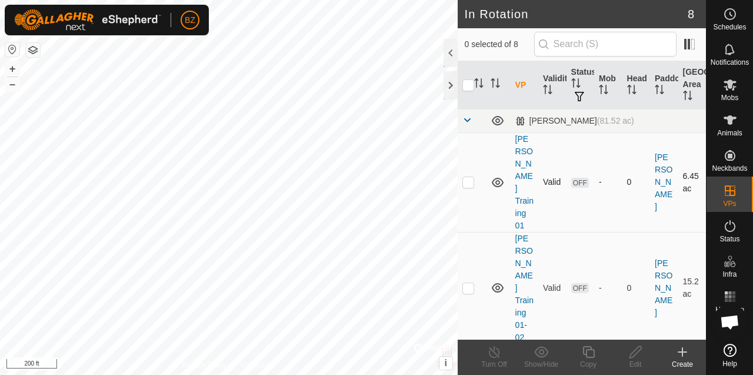
click at [469, 177] on p-checkbox at bounding box center [468, 181] width 12 height 9
checkbox input "true"
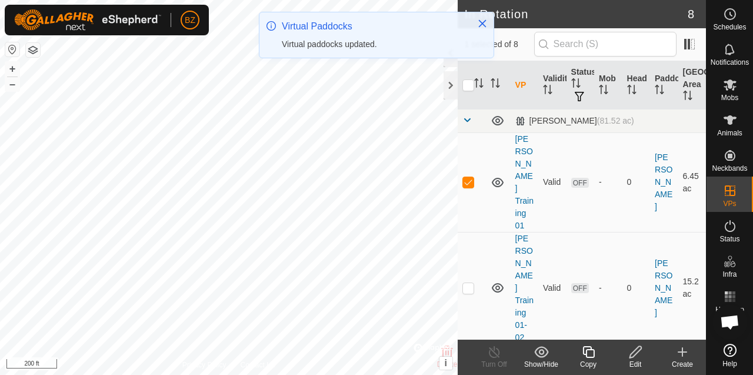
click at [626, 352] on edit-svg-icon at bounding box center [635, 352] width 47 height 14
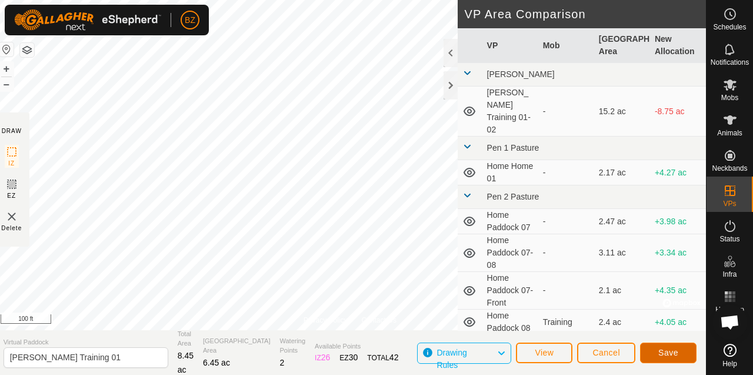
click at [667, 352] on span "Save" at bounding box center [668, 352] width 20 height 9
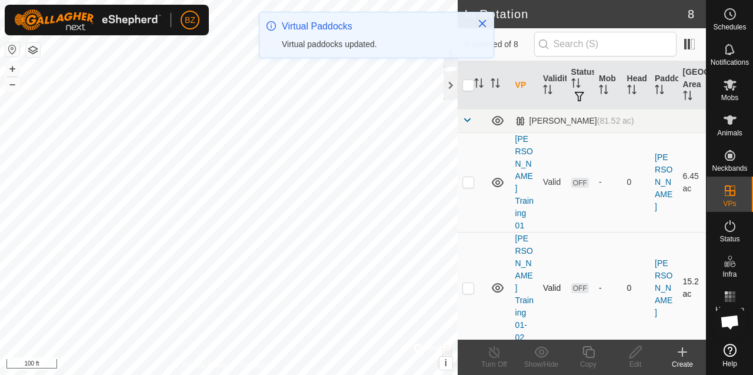
click at [470, 283] on p-checkbox at bounding box center [468, 287] width 12 height 9
checkbox input "true"
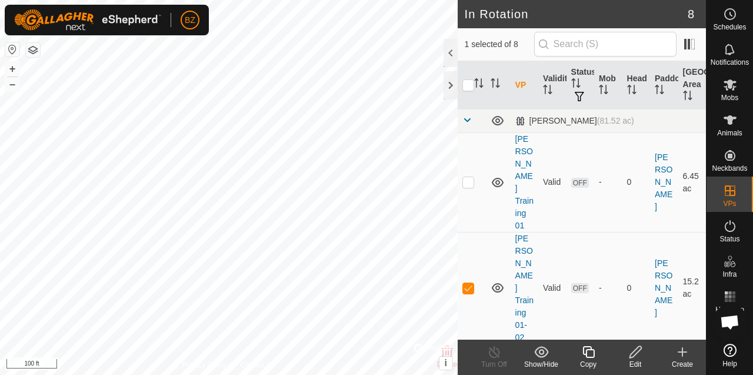
click at [587, 355] on icon at bounding box center [588, 352] width 12 height 12
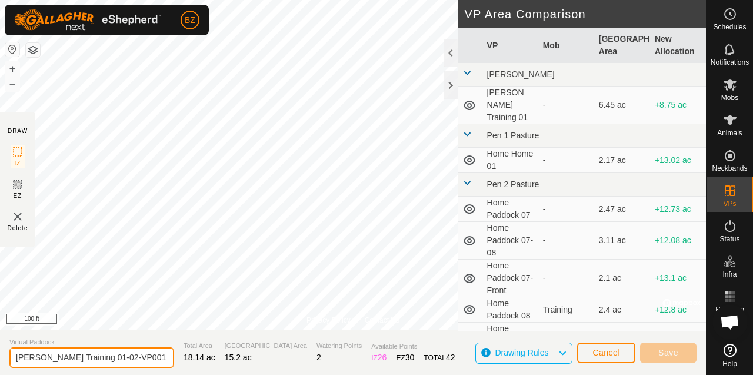
drag, startPoint x: 135, startPoint y: 356, endPoint x: 106, endPoint y: 356, distance: 28.2
click at [106, 356] on input "[PERSON_NAME] Training 01-02-VP001" at bounding box center [91, 357] width 165 height 21
type input "[PERSON_NAME] Training 02"
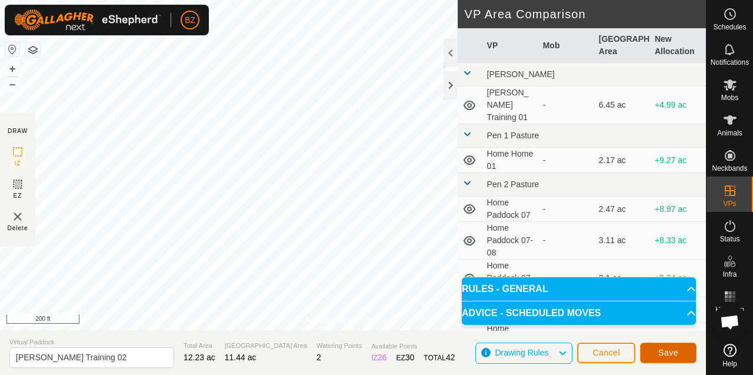
click at [660, 349] on span "Save" at bounding box center [668, 352] width 20 height 9
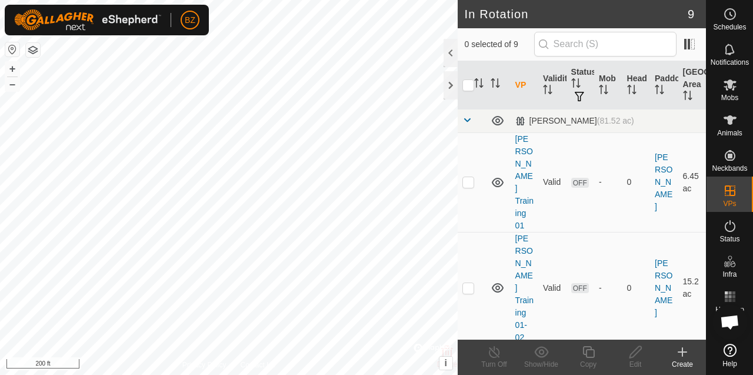
click at [448, 54] on div at bounding box center [451, 53] width 14 height 28
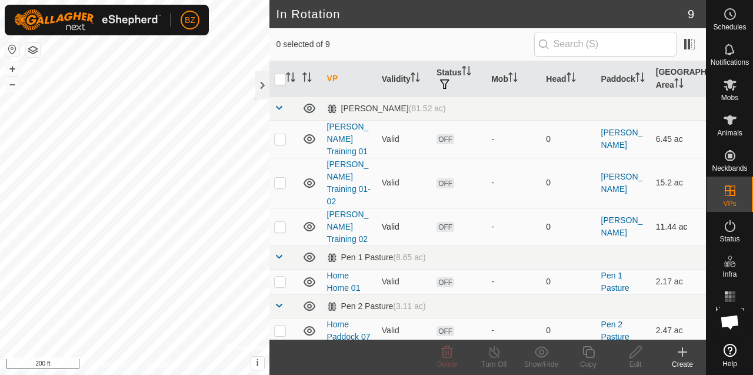
click at [285, 222] on p-checkbox at bounding box center [280, 226] width 12 height 9
checkbox input "true"
click at [588, 351] on icon at bounding box center [588, 352] width 15 height 14
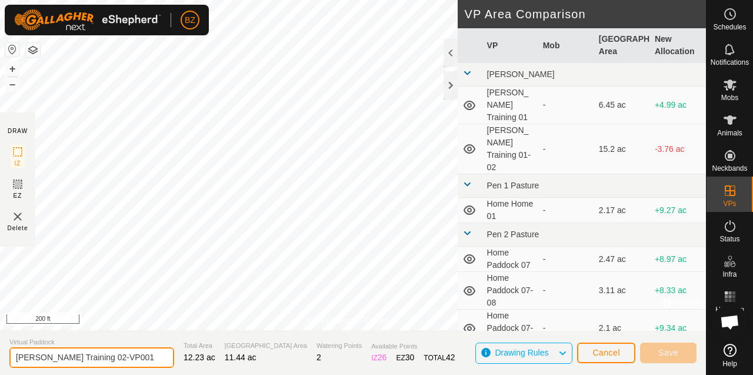
click at [122, 356] on input "[PERSON_NAME] Training 02-VP001" at bounding box center [91, 357] width 165 height 21
type input "[PERSON_NAME] Training 02-03"
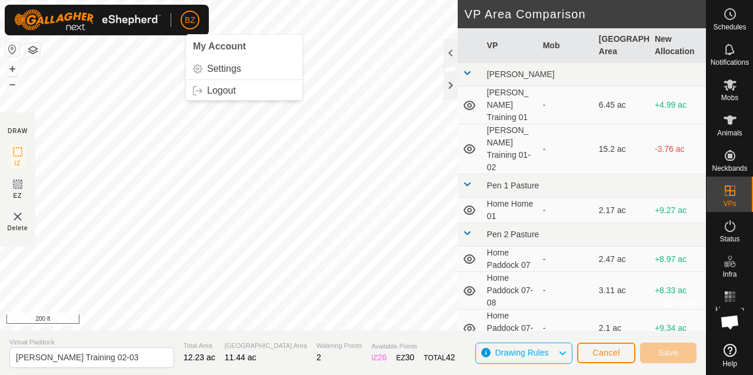
click at [185, 14] on div "BZ My Account Settings Logout Schedules Notifications Mobs Animals Neckbands VP…" at bounding box center [376, 187] width 753 height 375
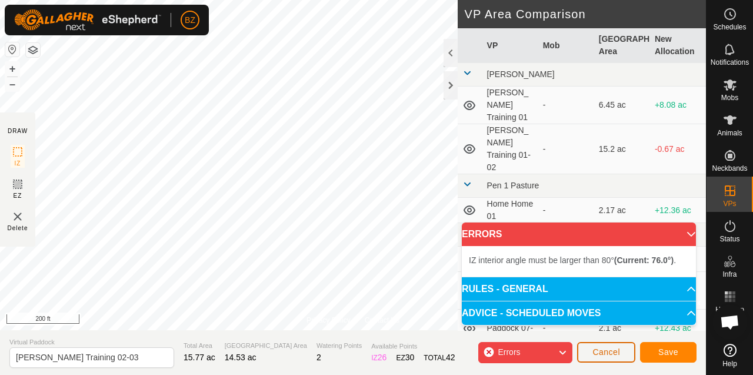
click at [618, 352] on span "Cancel" at bounding box center [606, 351] width 28 height 9
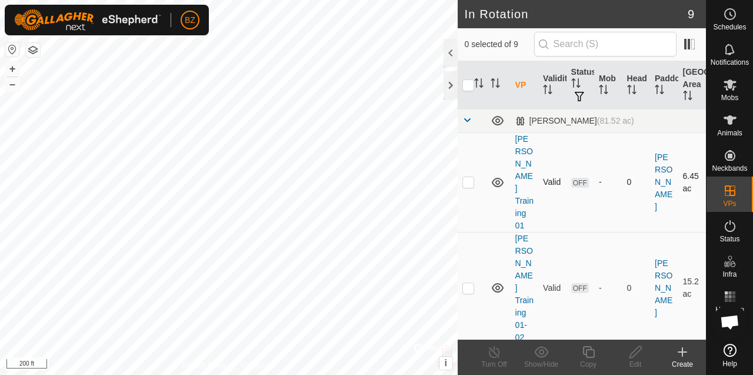
click at [495, 178] on icon at bounding box center [498, 182] width 12 height 9
click at [498, 281] on icon at bounding box center [498, 288] width 14 height 14
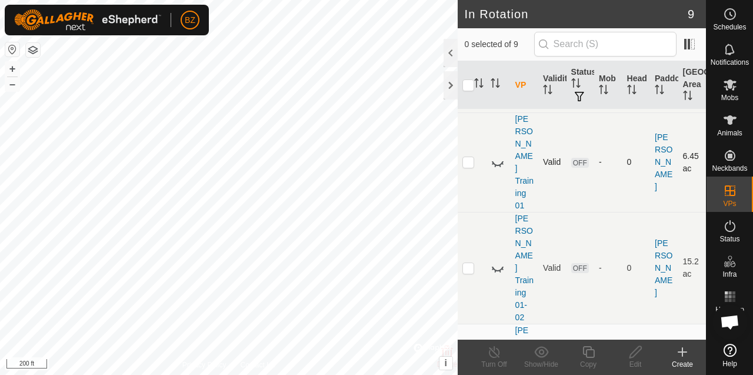
click at [497, 367] on icon at bounding box center [498, 374] width 14 height 14
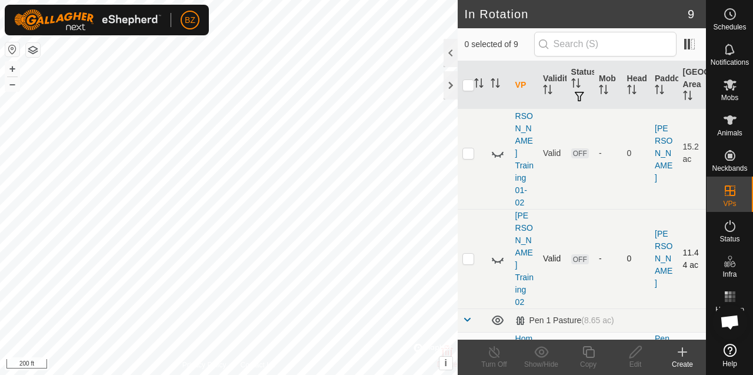
scroll to position [191, 0]
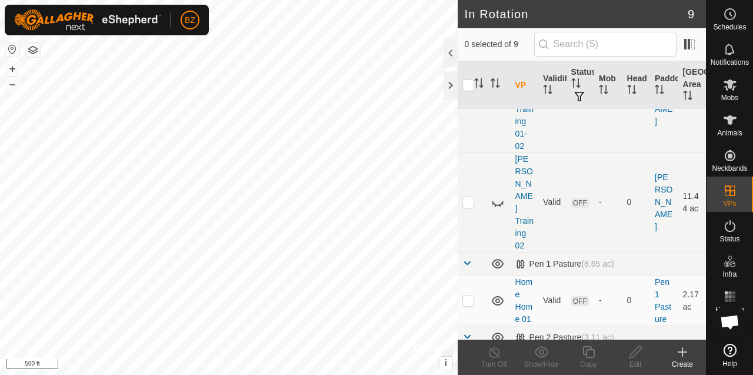
click at [685, 358] on icon at bounding box center [682, 352] width 14 height 14
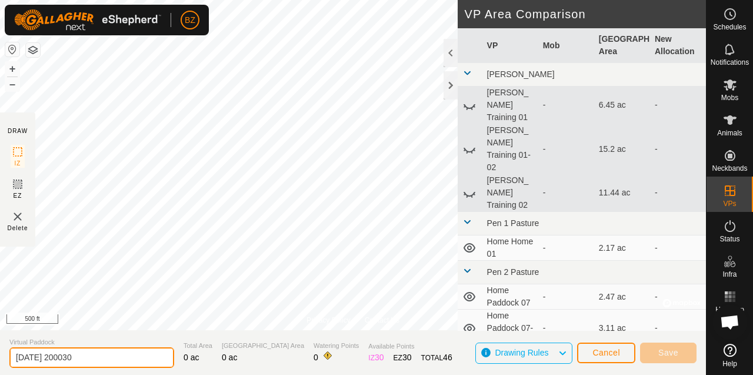
click at [105, 355] on input "[DATE] 200030" at bounding box center [91, 357] width 165 height 21
type input "[PERSON_NAME][GEOGRAPHIC_DATA] 01"
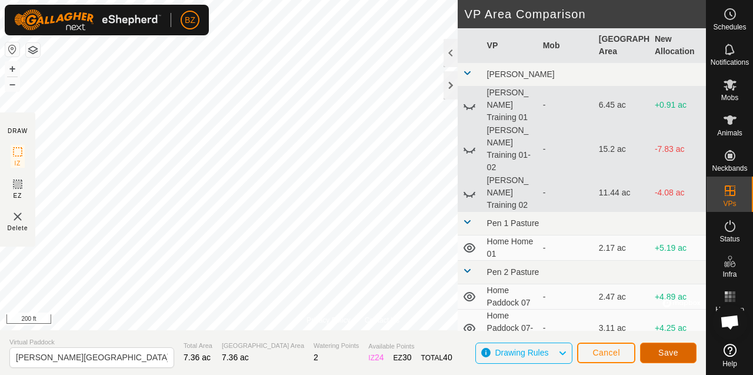
click at [674, 355] on span "Save" at bounding box center [668, 352] width 20 height 9
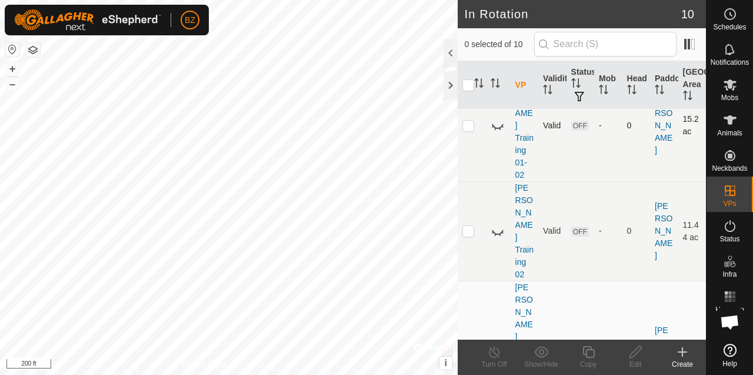
scroll to position [165, 0]
click at [470, 348] on p-checkbox at bounding box center [468, 352] width 12 height 9
checkbox input "true"
click at [636, 355] on icon at bounding box center [635, 352] width 15 height 14
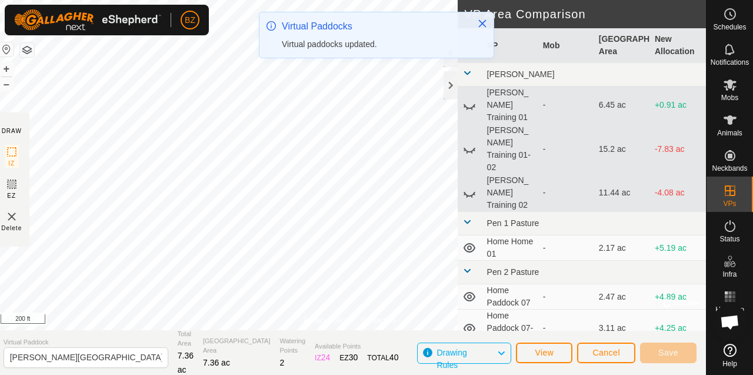
click at [317, 58] on div "BZ Schedules Notifications Mobs Animals Neckbands VPs Status Infra Heatmap Help…" at bounding box center [376, 187] width 753 height 375
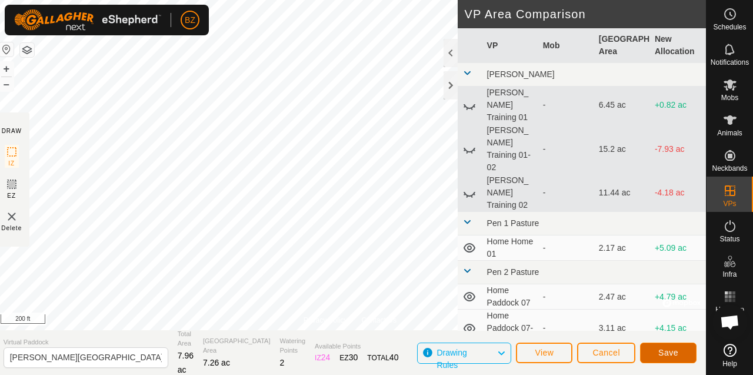
click at [670, 348] on span "Save" at bounding box center [668, 352] width 20 height 9
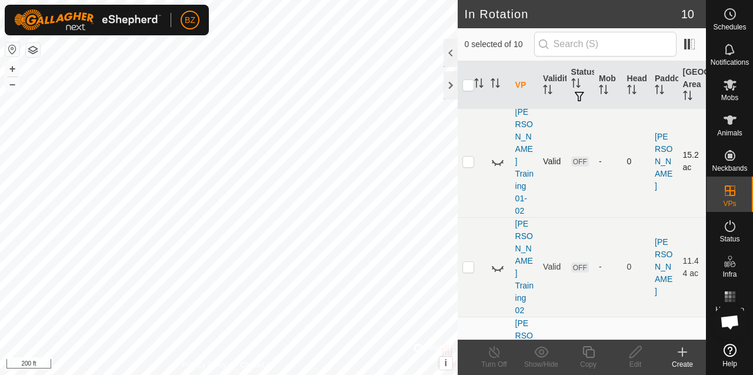
scroll to position [138, 0]
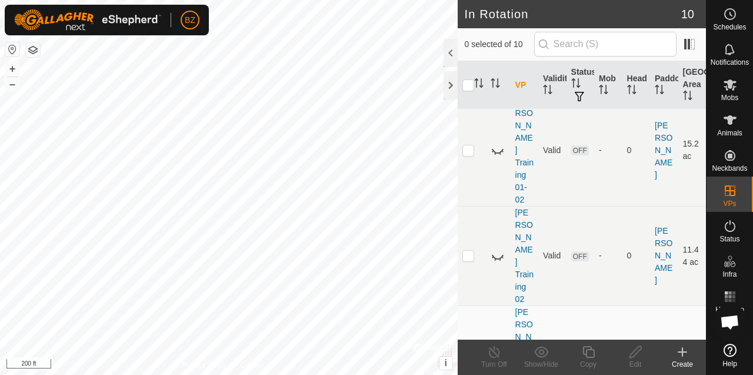
click at [470, 374] on p-checkbox at bounding box center [468, 379] width 12 height 9
checkbox input "true"
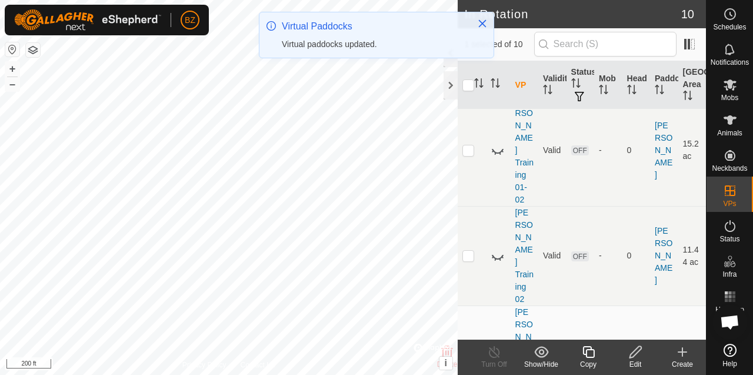
click at [586, 351] on icon at bounding box center [588, 352] width 12 height 12
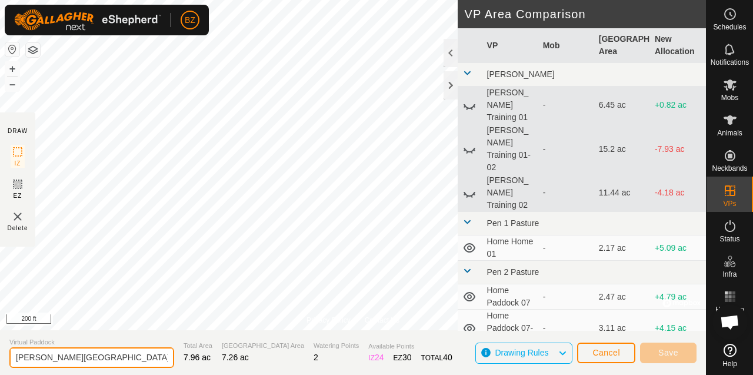
click at [136, 356] on input "[PERSON_NAME][GEOGRAPHIC_DATA] 01-VP001" at bounding box center [91, 357] width 165 height 21
drag, startPoint x: 138, startPoint y: 357, endPoint x: 74, endPoint y: 358, distance: 63.6
click at [74, 358] on input "[PERSON_NAME][GEOGRAPHIC_DATA] 01-VP001" at bounding box center [91, 357] width 165 height 21
type input "[PERSON_NAME] West Hay 01"
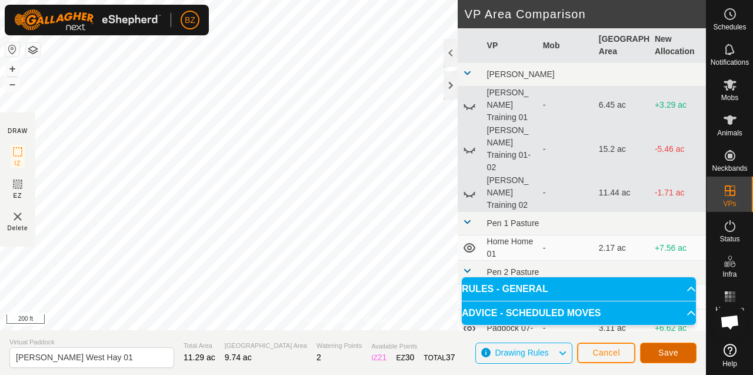
click at [665, 351] on span "Save" at bounding box center [668, 352] width 20 height 9
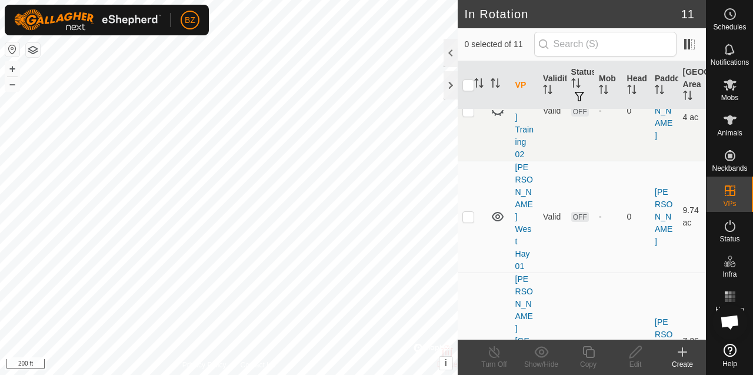
scroll to position [277, 0]
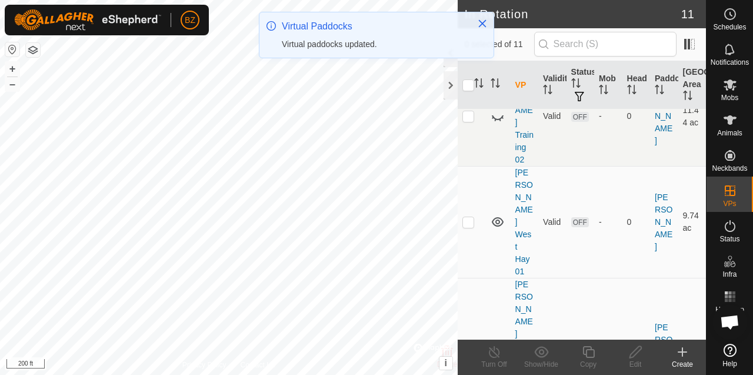
click at [467, 217] on p-checkbox at bounding box center [468, 221] width 12 height 9
checkbox input "true"
click at [587, 352] on icon at bounding box center [588, 352] width 12 height 12
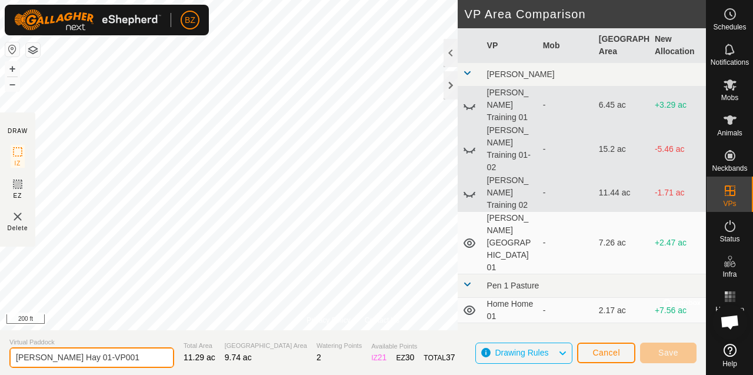
click at [133, 355] on input "[PERSON_NAME] Hay 01-VP001" at bounding box center [91, 357] width 165 height 21
type input "[PERSON_NAME] Hay 01-02"
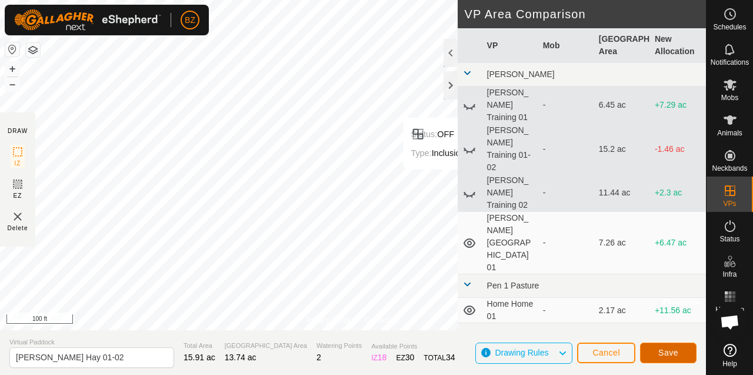
click at [671, 350] on span "Save" at bounding box center [668, 352] width 20 height 9
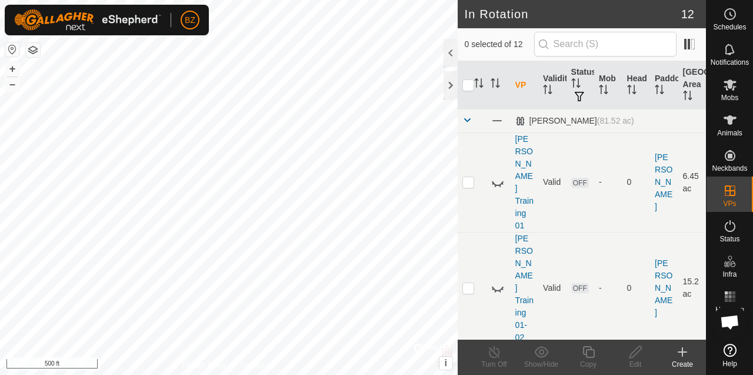
click at [322, 175] on div "BZ Schedules Notifications Mobs Animals Neckbands VPs Status Infra Heatmap Help…" at bounding box center [376, 187] width 753 height 375
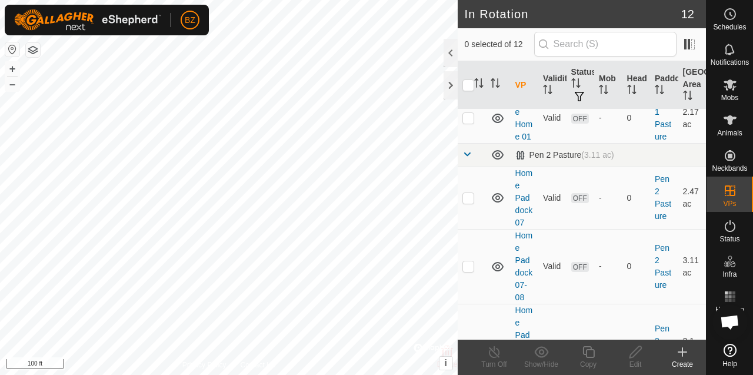
scroll to position [818, 0]
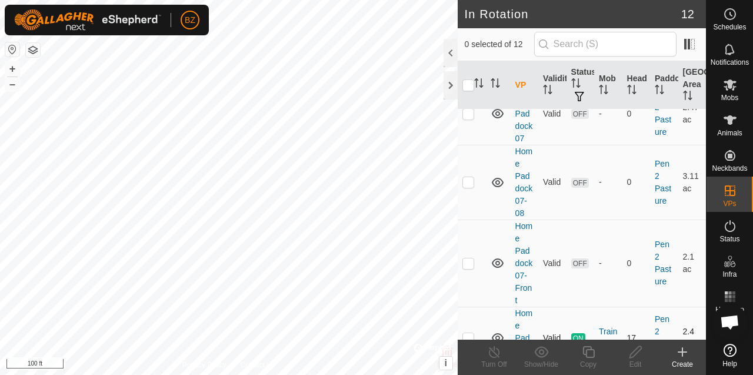
click at [471, 333] on p-checkbox at bounding box center [468, 337] width 12 height 9
click at [468, 333] on p-checkbox at bounding box center [468, 337] width 12 height 9
checkbox input "false"
checkbox input "true"
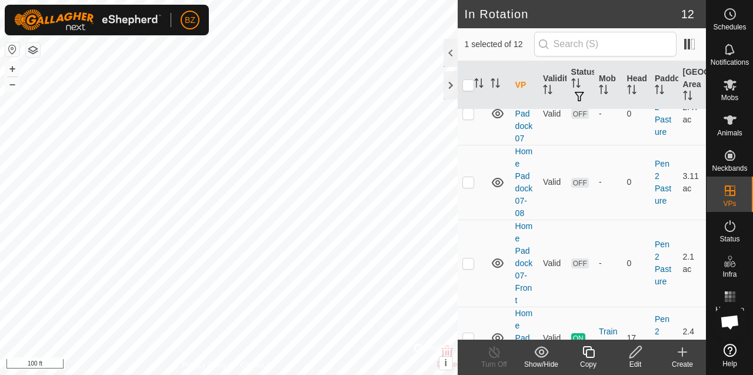
click at [632, 354] on icon at bounding box center [635, 352] width 15 height 14
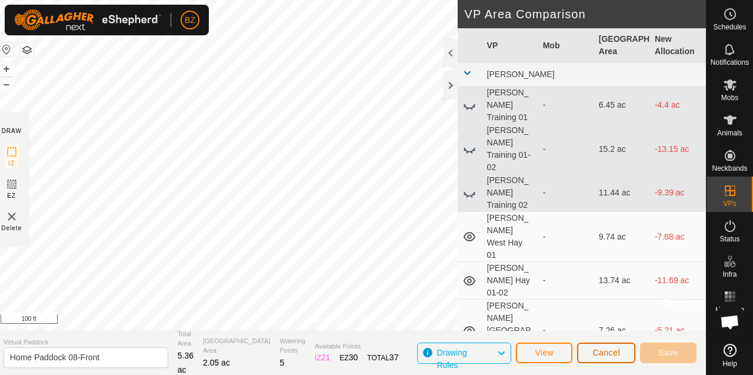
click at [621, 353] on button "Cancel" at bounding box center [606, 352] width 58 height 21
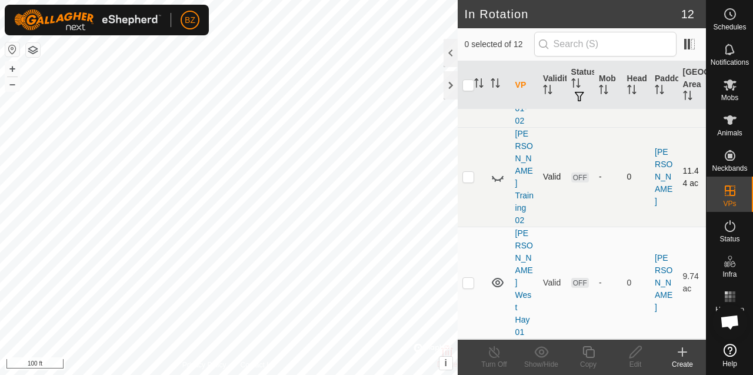
scroll to position [219, 0]
click at [469, 275] on p-checkbox at bounding box center [468, 279] width 12 height 9
checkbox input "true"
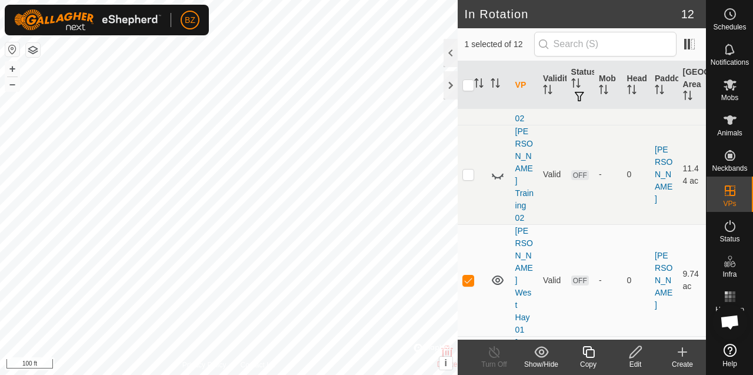
click at [633, 351] on icon at bounding box center [636, 352] width 12 height 12
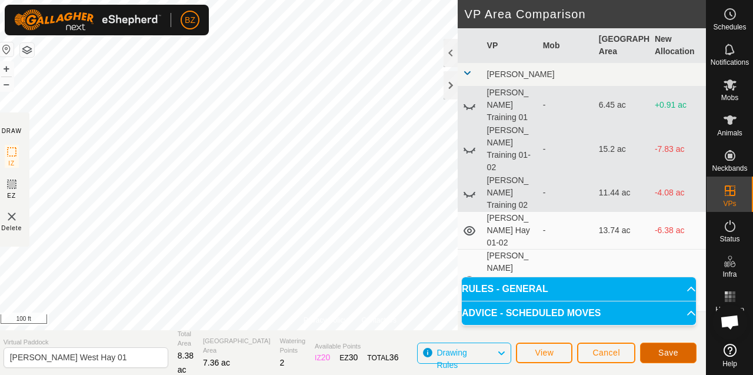
click at [655, 349] on button "Save" at bounding box center [668, 352] width 56 height 21
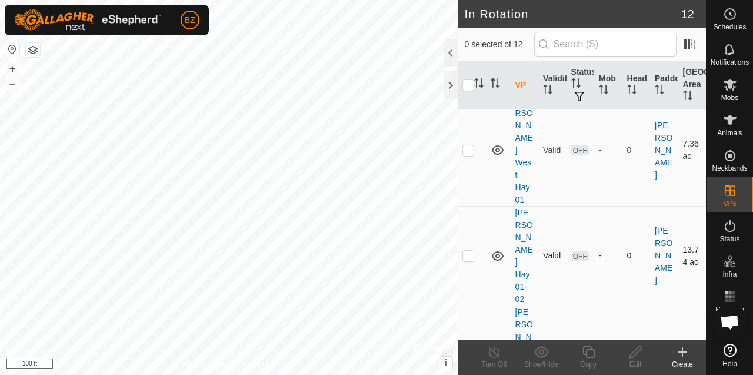
scroll to position [344, 0]
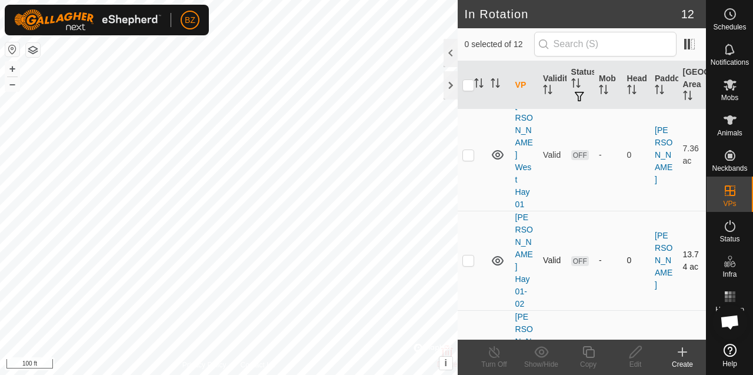
click at [468, 255] on p-checkbox at bounding box center [468, 259] width 12 height 9
checkbox input "true"
click at [640, 361] on div "Edit" at bounding box center [635, 364] width 47 height 11
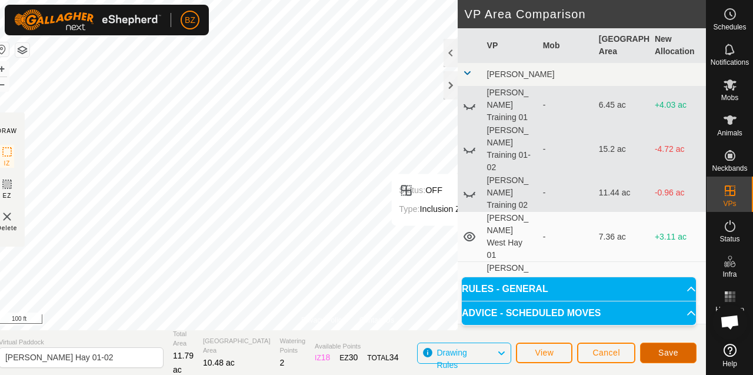
click at [660, 351] on span "Save" at bounding box center [668, 352] width 20 height 9
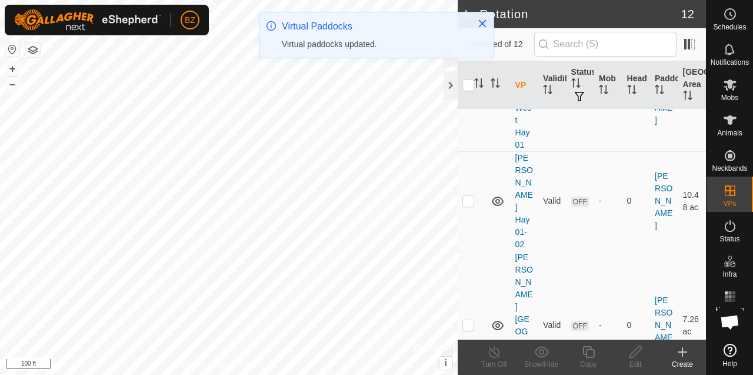
scroll to position [307, 0]
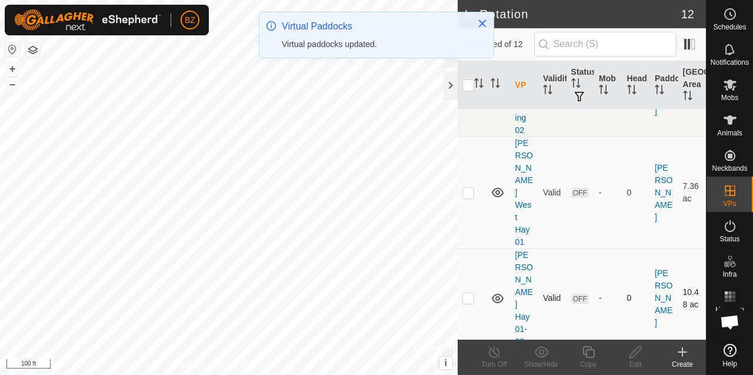
click at [470, 293] on p-checkbox at bounding box center [468, 297] width 12 height 9
checkbox input "true"
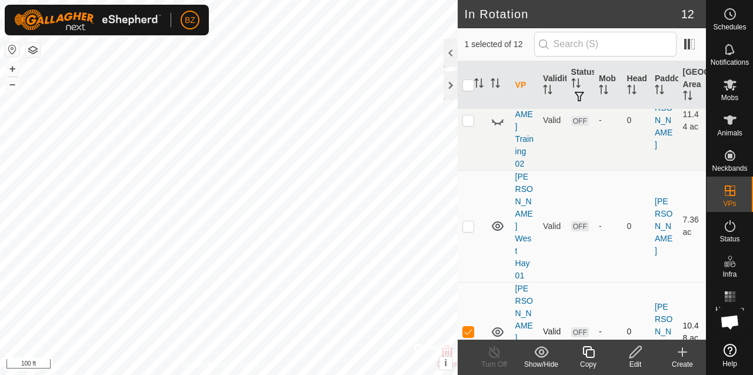
scroll to position [258, 0]
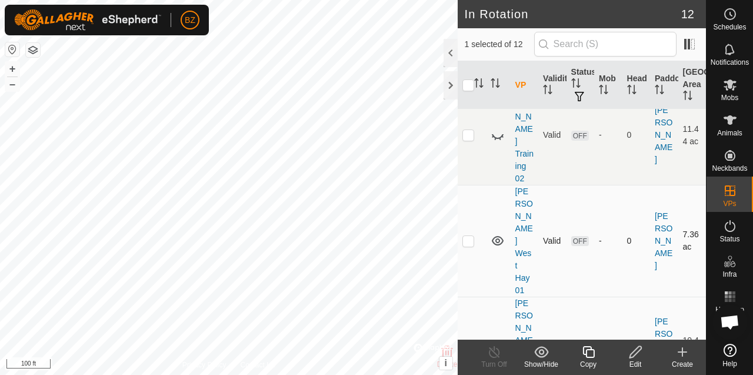
click at [470, 236] on p-checkbox at bounding box center [468, 240] width 12 height 9
checkbox input "false"
click at [472, 341] on p-checkbox at bounding box center [468, 345] width 12 height 9
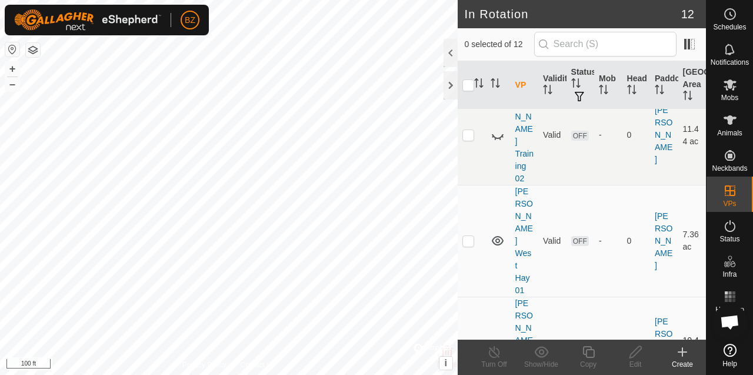
checkbox input "true"
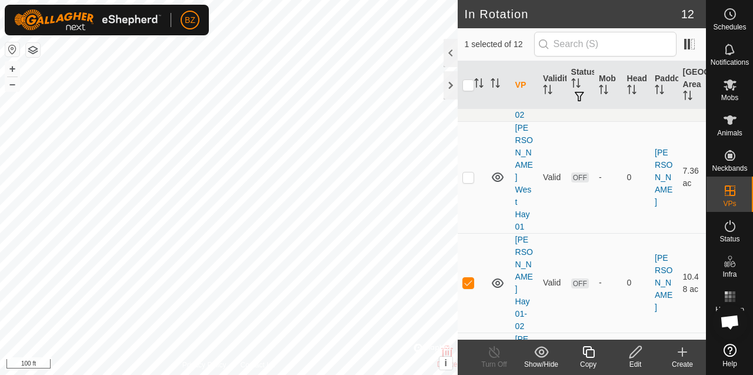
scroll to position [324, 0]
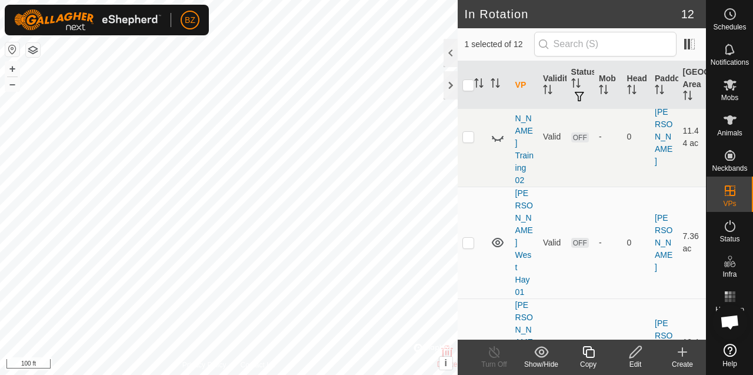
scroll to position [261, 0]
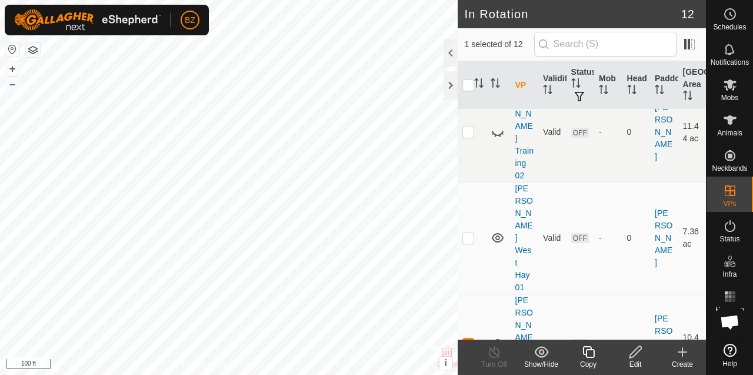
click at [587, 351] on icon at bounding box center [588, 352] width 15 height 14
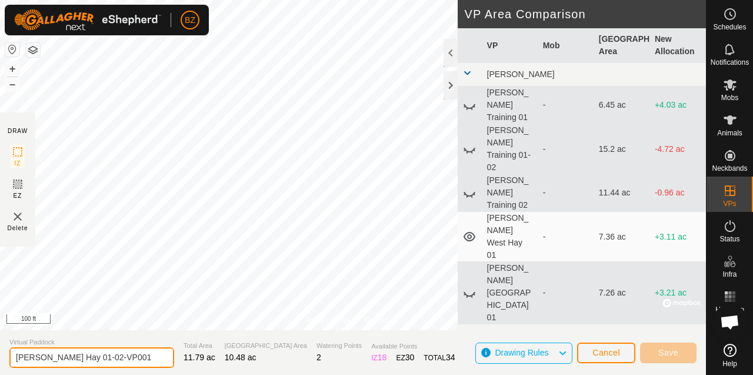
click at [139, 358] on input "[PERSON_NAME] Hay 01-02-VP001" at bounding box center [91, 357] width 165 height 21
type input "[PERSON_NAME] West Hay 02"
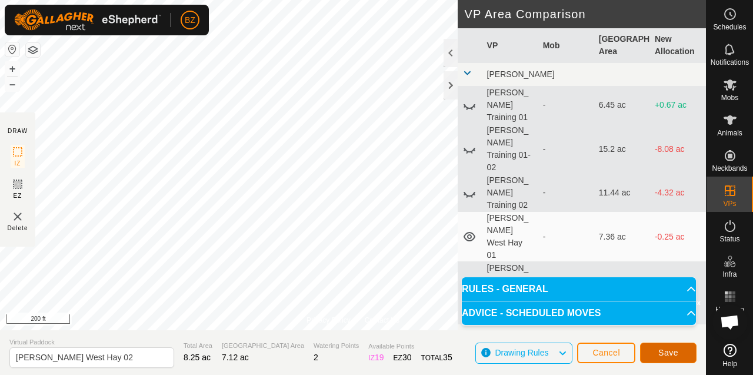
click at [647, 350] on button "Save" at bounding box center [668, 352] width 56 height 21
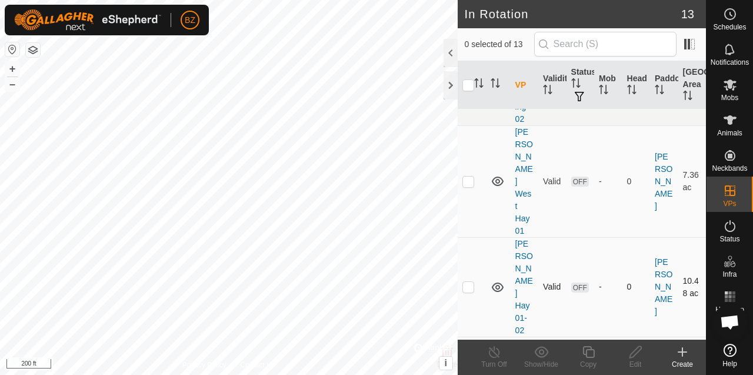
scroll to position [378, 0]
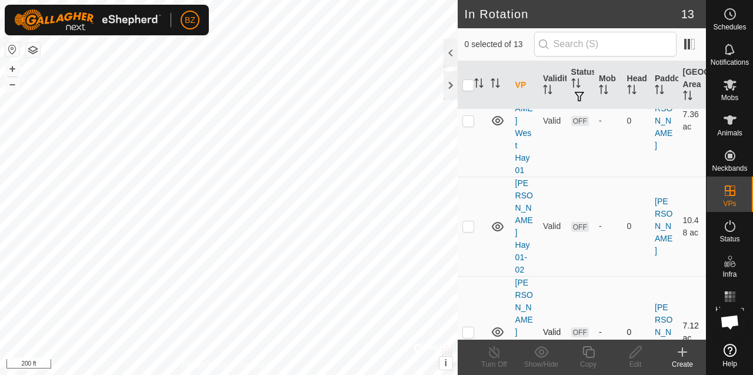
click at [475, 276] on td at bounding box center [472, 332] width 28 height 112
checkbox input "true"
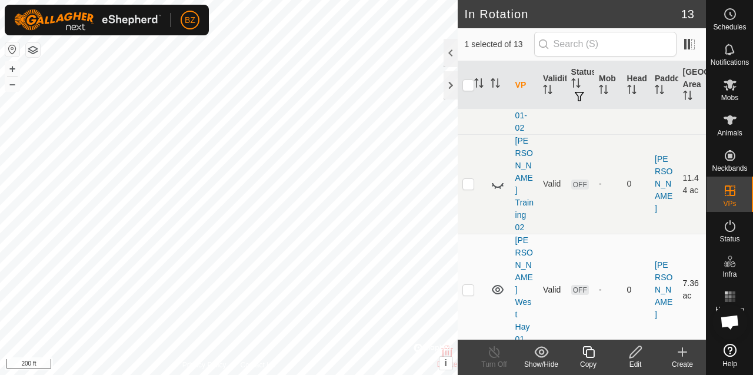
scroll to position [210, 0]
click at [499, 284] on icon at bounding box center [498, 288] width 12 height 9
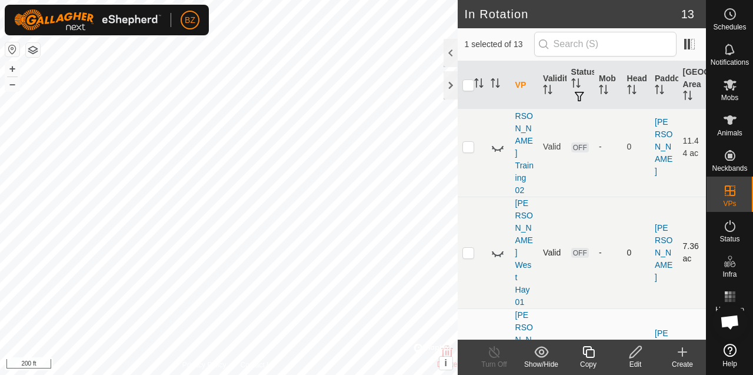
scroll to position [258, 0]
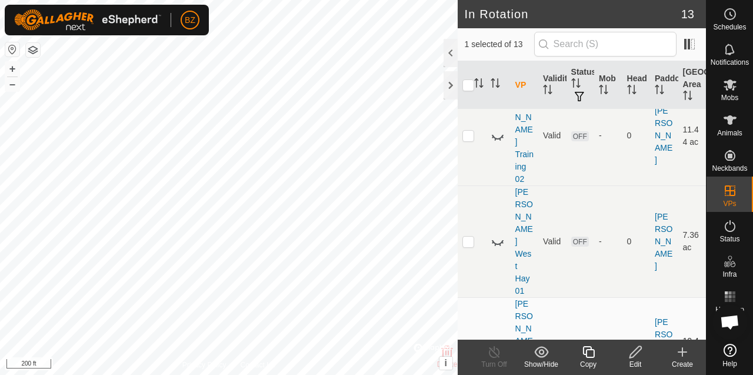
click at [498, 342] on icon at bounding box center [498, 346] width 12 height 9
click at [498, 340] on icon at bounding box center [498, 347] width 14 height 14
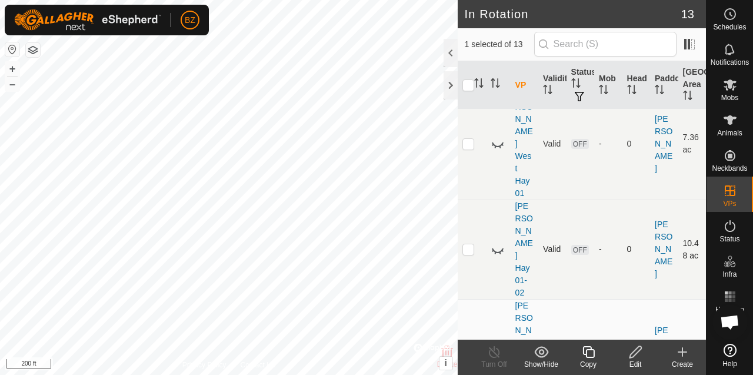
scroll to position [430, 0]
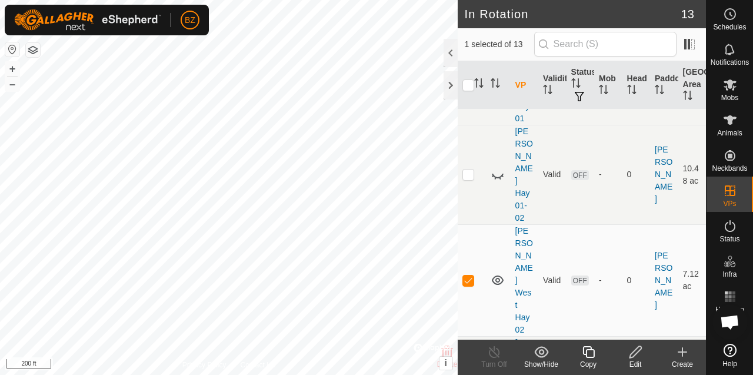
click at [594, 355] on icon at bounding box center [588, 352] width 15 height 14
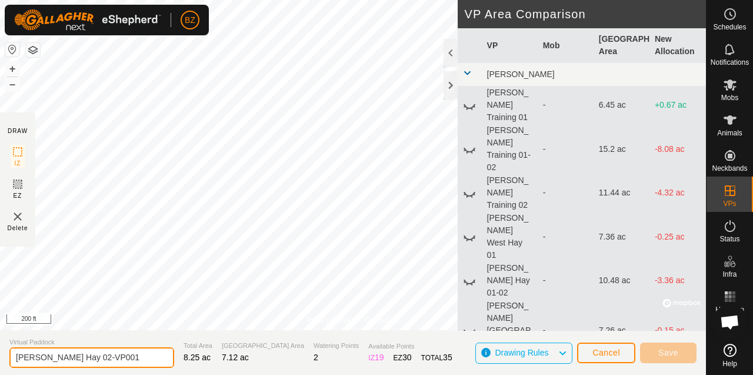
click at [138, 355] on input "[PERSON_NAME] Hay 02-VP001" at bounding box center [91, 357] width 165 height 21
type input "[PERSON_NAME] West Hay 02-03"
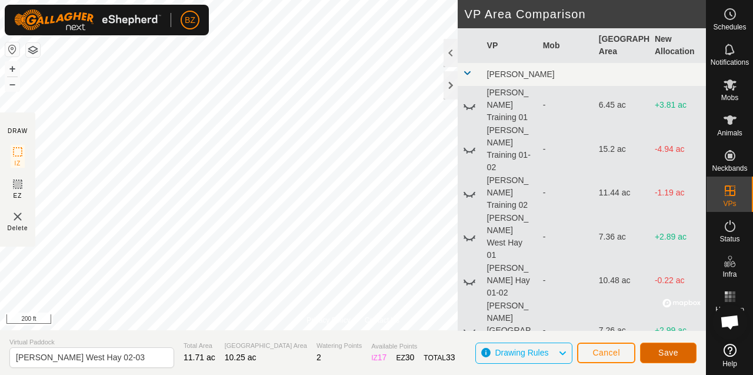
click at [657, 352] on button "Save" at bounding box center [668, 352] width 56 height 21
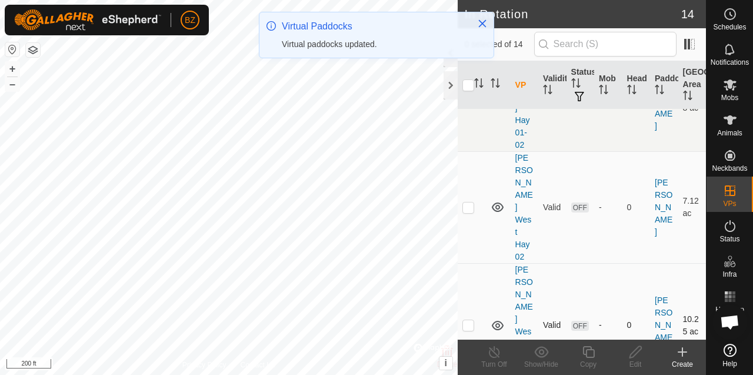
scroll to position [494, 0]
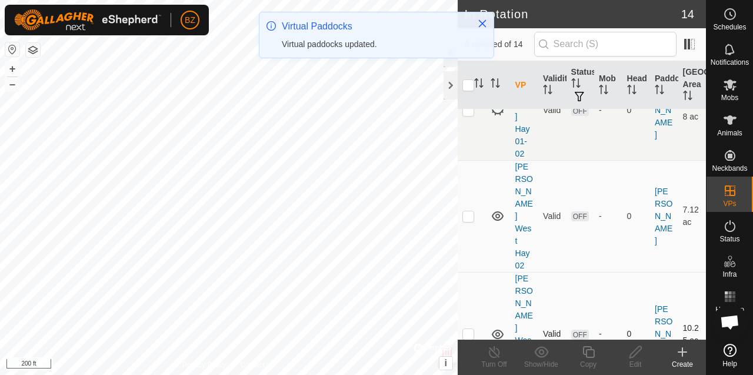
click at [469, 329] on p-checkbox at bounding box center [468, 333] width 12 height 9
checkbox input "true"
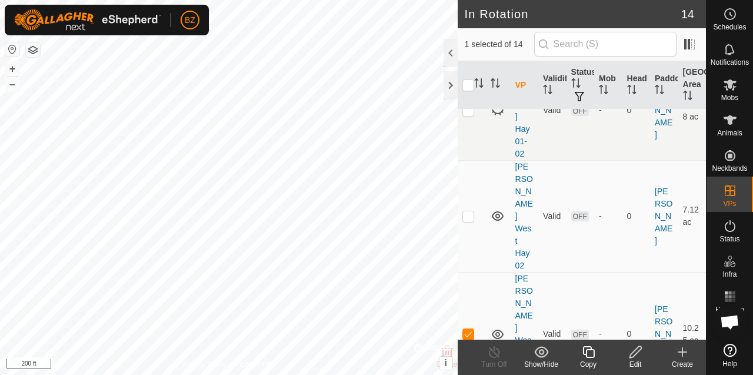
click at [587, 351] on icon at bounding box center [588, 352] width 15 height 14
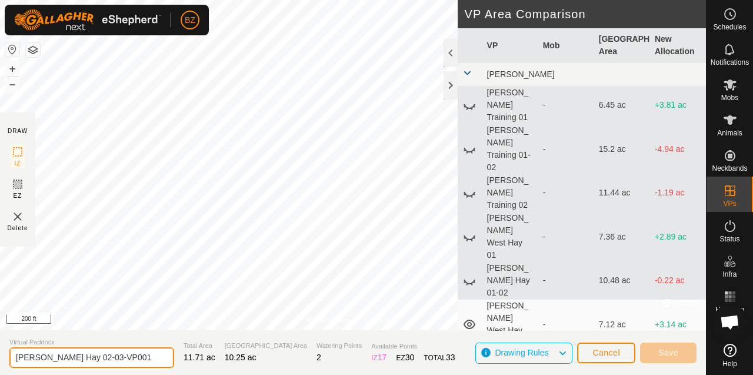
click at [141, 355] on input "[PERSON_NAME] Hay 02-03-VP001" at bounding box center [91, 357] width 165 height 21
type input "[PERSON_NAME] West Hay 03"
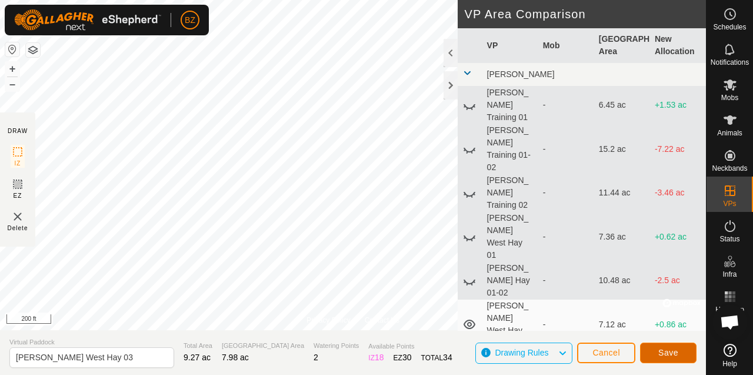
click at [647, 348] on button "Save" at bounding box center [668, 352] width 56 height 21
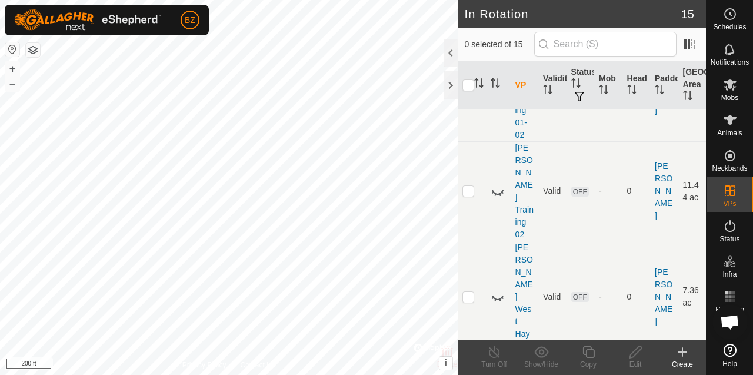
scroll to position [218, 0]
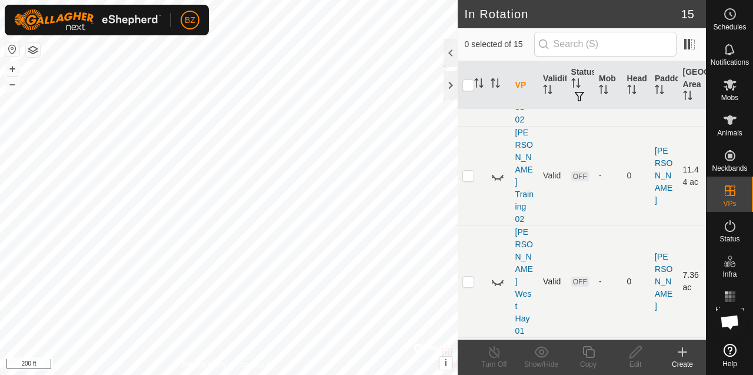
click at [497, 274] on icon at bounding box center [498, 281] width 14 height 14
click at [466, 277] on p-checkbox at bounding box center [468, 281] width 12 height 9
checkbox input "true"
click at [640, 355] on icon at bounding box center [635, 352] width 15 height 14
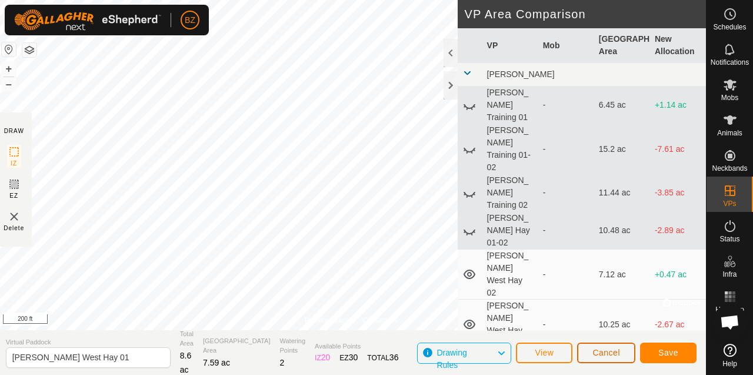
click at [626, 352] on button "Cancel" at bounding box center [606, 352] width 58 height 21
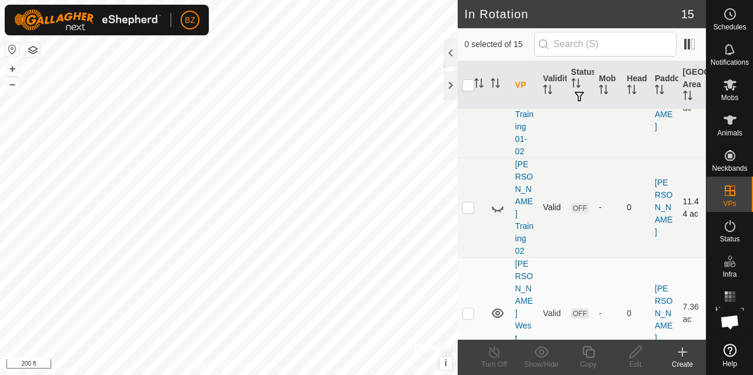
scroll to position [194, 0]
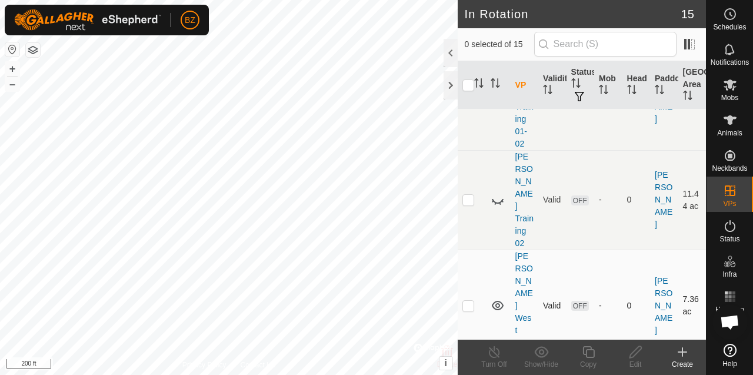
click at [471, 301] on p-checkbox at bounding box center [468, 305] width 12 height 9
checkbox input "true"
click at [627, 352] on edit-svg-icon at bounding box center [635, 352] width 47 height 14
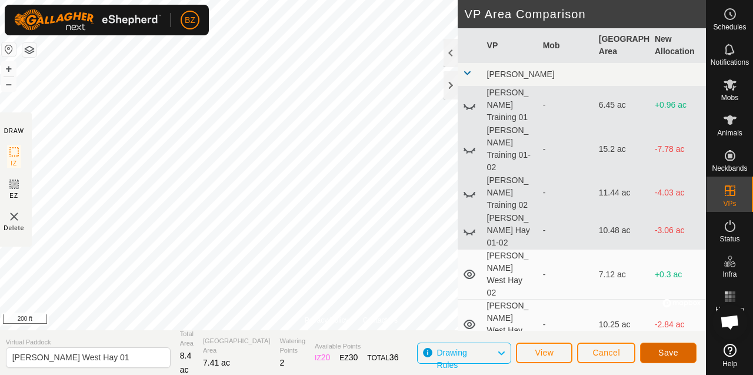
click at [677, 353] on span "Save" at bounding box center [668, 352] width 20 height 9
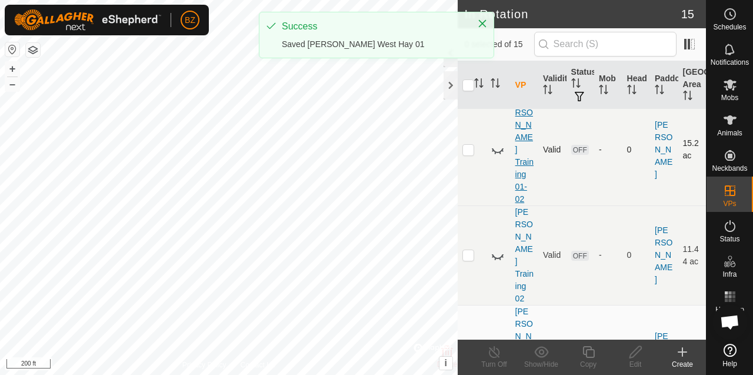
scroll to position [184, 0]
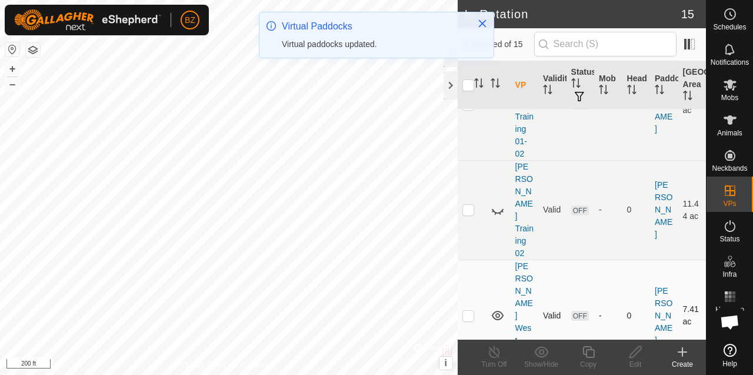
click at [472, 311] on p-checkbox at bounding box center [468, 315] width 12 height 9
checkbox input "false"
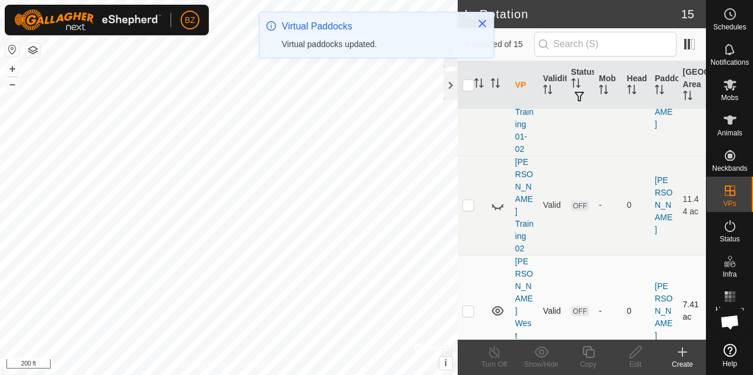
scroll to position [199, 0]
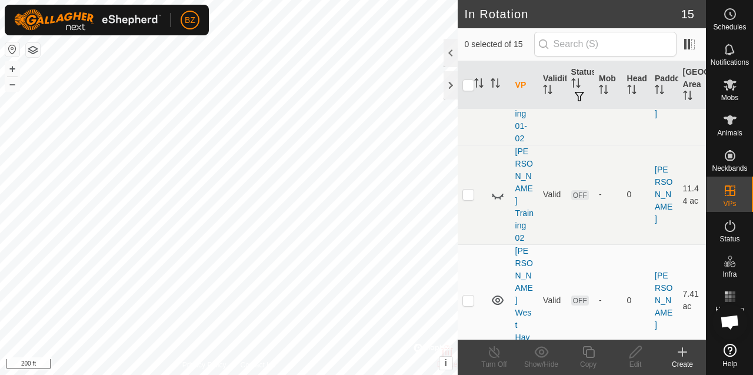
click at [495, 295] on icon at bounding box center [498, 299] width 12 height 9
checkbox input "true"
click at [636, 352] on icon at bounding box center [636, 352] width 12 height 12
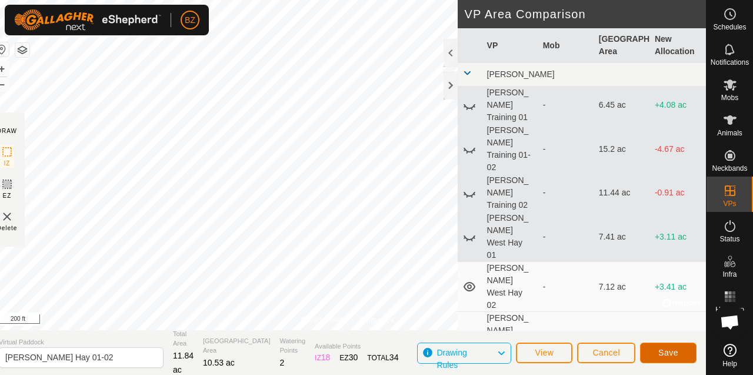
click at [667, 349] on span "Save" at bounding box center [668, 352] width 20 height 9
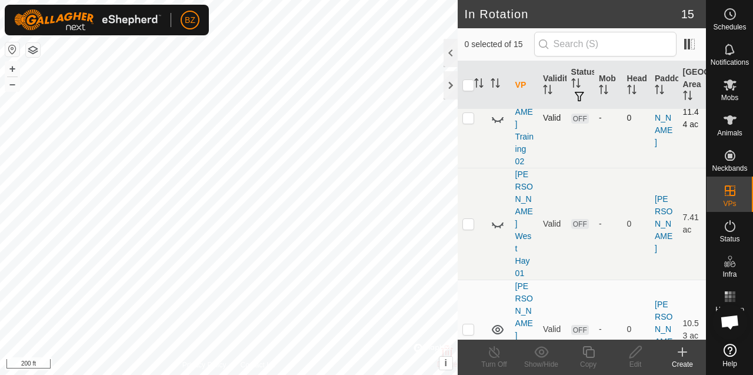
scroll to position [311, 0]
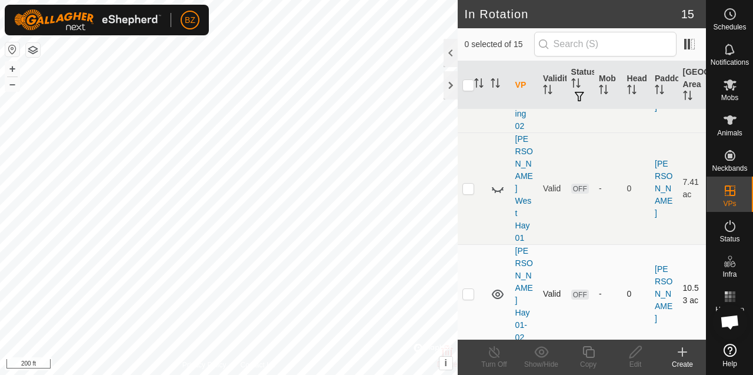
click at [474, 244] on td at bounding box center [472, 293] width 28 height 99
checkbox input "false"
click at [495, 287] on icon at bounding box center [498, 294] width 14 height 14
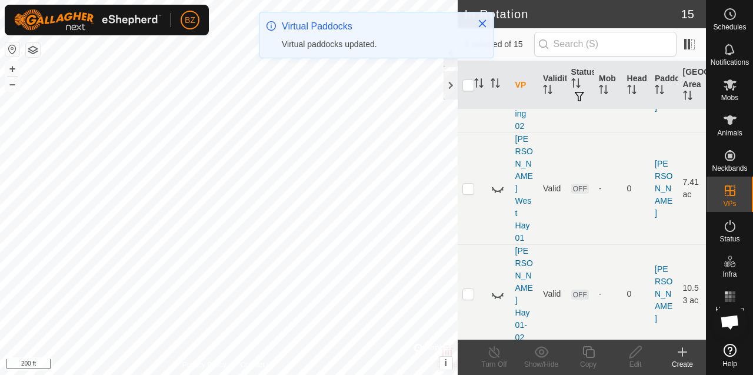
checkbox input "true"
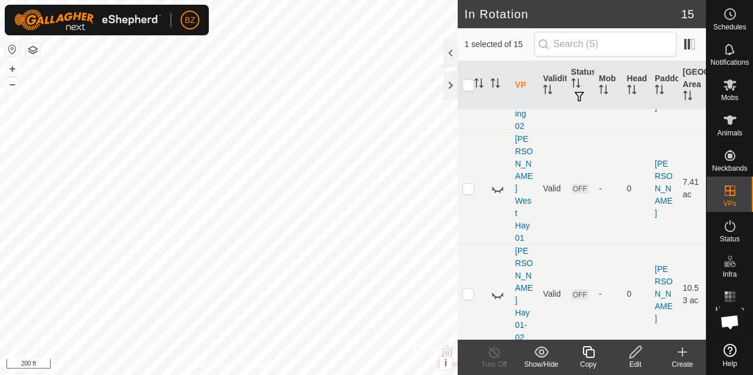
click at [637, 352] on icon at bounding box center [636, 352] width 12 height 12
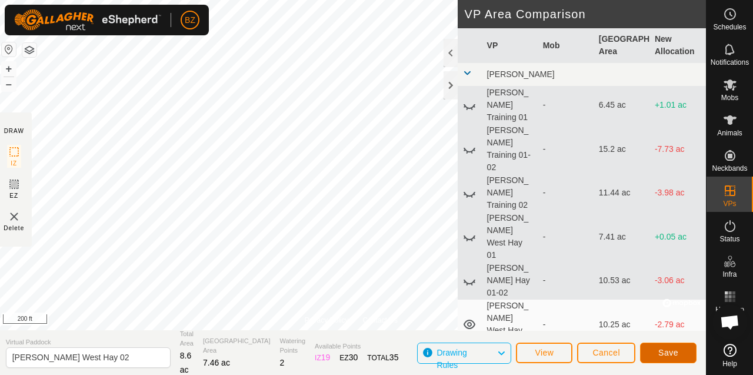
click at [662, 349] on span "Save" at bounding box center [668, 352] width 20 height 9
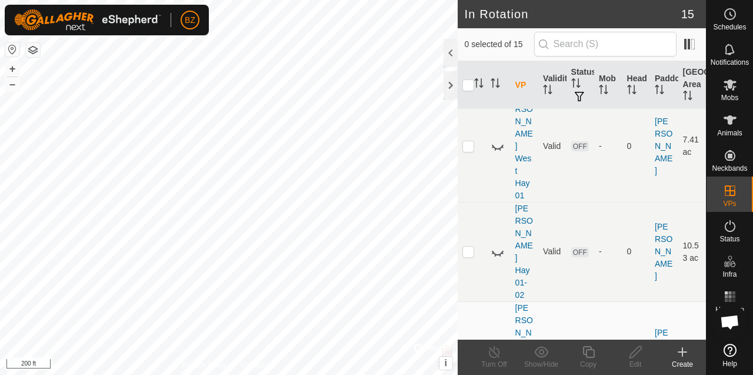
scroll to position [387, 0]
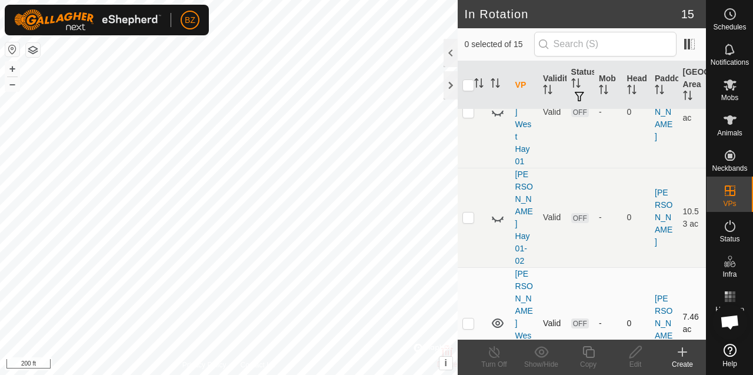
click at [467, 318] on p-checkbox at bounding box center [468, 322] width 12 height 9
checkbox input "false"
click at [495, 316] on icon at bounding box center [498, 323] width 14 height 14
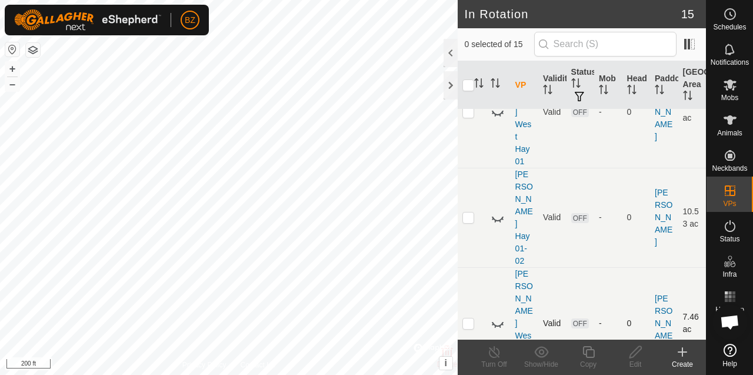
checkbox input "true"
click at [630, 349] on icon at bounding box center [635, 352] width 15 height 14
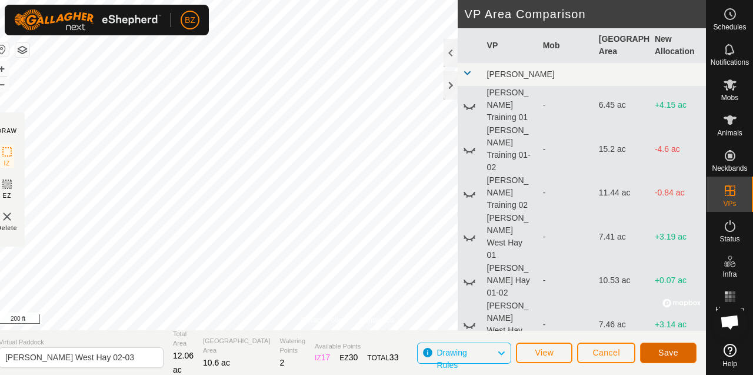
click at [661, 354] on span "Save" at bounding box center [668, 352] width 20 height 9
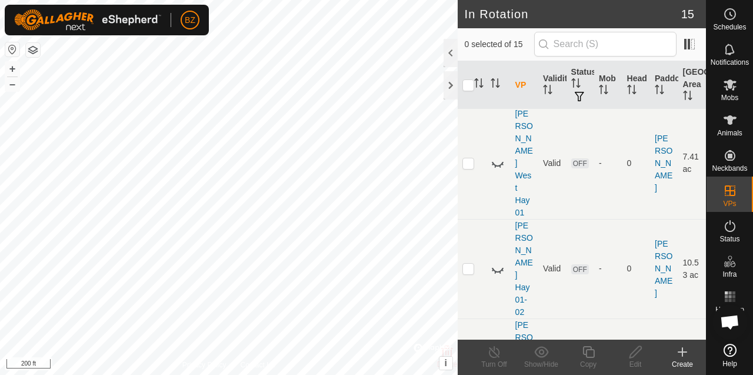
scroll to position [525, 0]
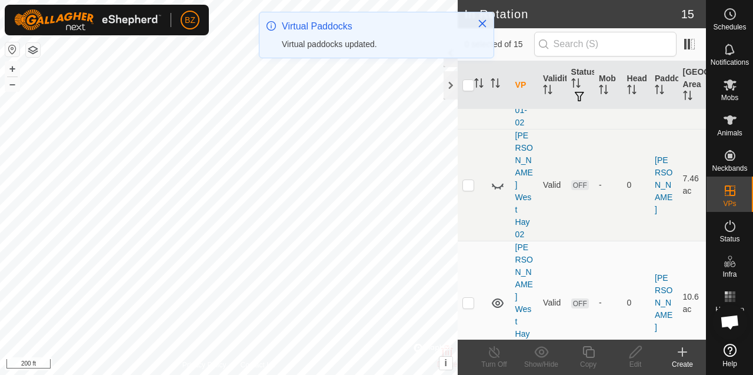
click at [471, 298] on p-checkbox at bounding box center [468, 302] width 12 height 9
checkbox input "false"
click at [494, 296] on icon at bounding box center [498, 303] width 14 height 14
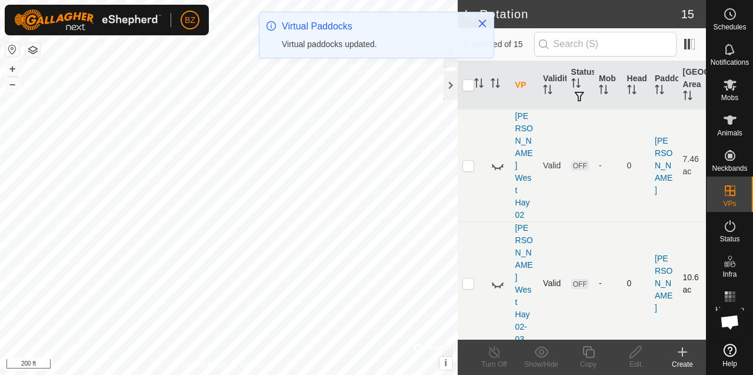
scroll to position [567, 0]
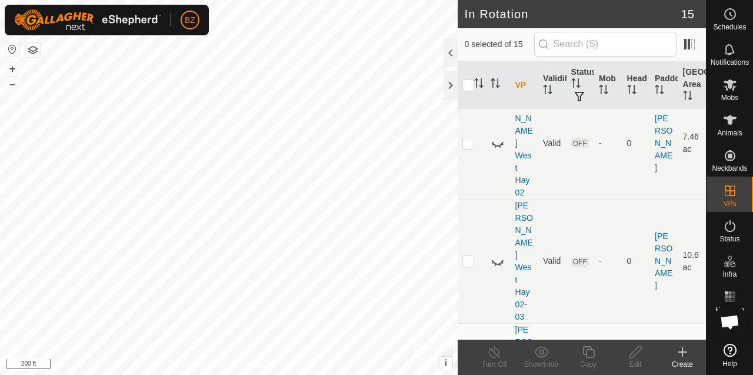
click at [470, 374] on p-checkbox at bounding box center [468, 378] width 12 height 9
click at [498, 374] on icon at bounding box center [498, 378] width 12 height 9
click at [498, 372] on icon at bounding box center [498, 379] width 14 height 14
click at [470, 374] on p-checkbox at bounding box center [468, 378] width 12 height 9
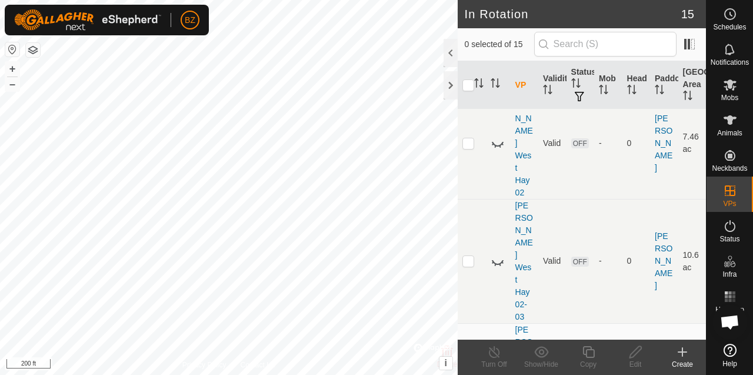
checkbox input "true"
click at [588, 354] on icon at bounding box center [588, 352] width 15 height 14
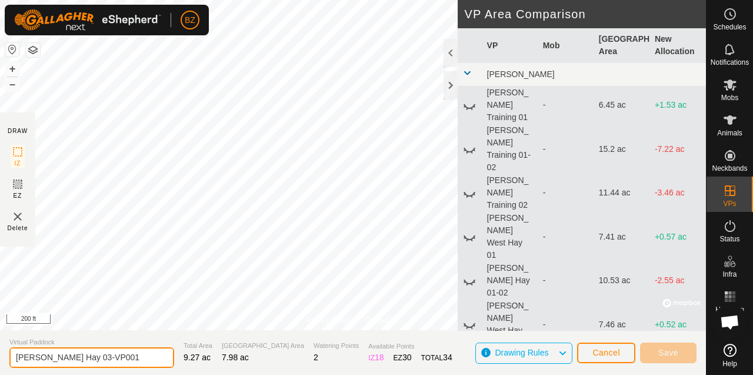
click at [131, 356] on input "[PERSON_NAME] Hay 03-VP001" at bounding box center [91, 357] width 165 height 21
type input "[PERSON_NAME] West Hay 03-04"
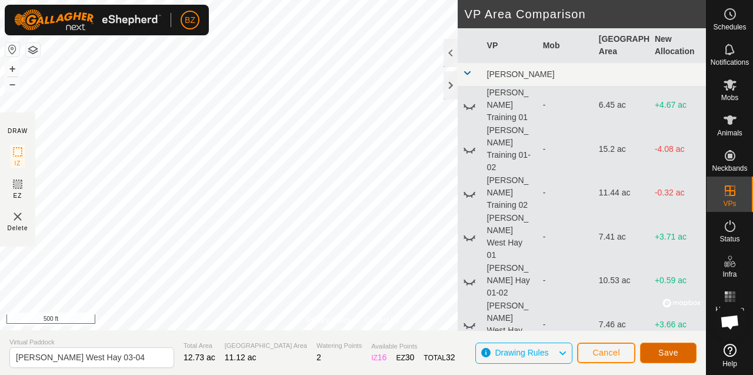
click at [664, 353] on span "Save" at bounding box center [668, 352] width 20 height 9
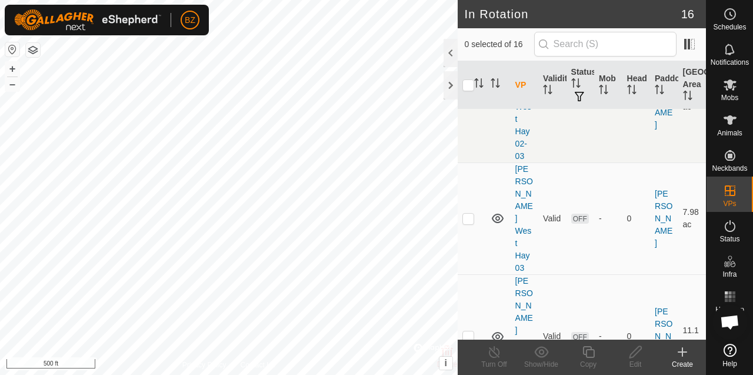
scroll to position [730, 0]
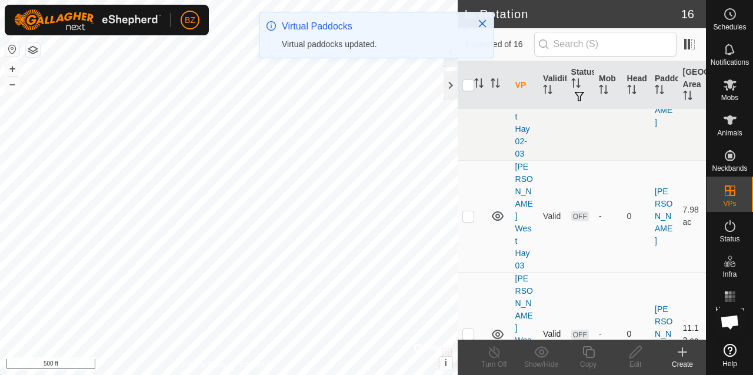
click at [471, 329] on p-checkbox at bounding box center [468, 333] width 12 height 9
checkbox input "true"
click at [581, 352] on icon at bounding box center [588, 352] width 15 height 14
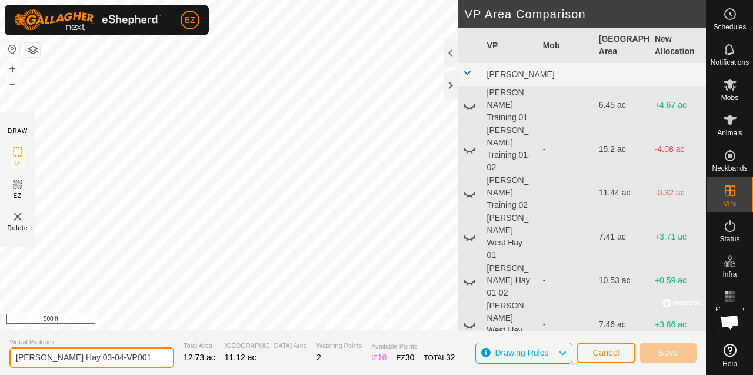
click at [144, 360] on input "[PERSON_NAME] Hay 03-04-VP001" at bounding box center [91, 357] width 165 height 21
type input "[PERSON_NAME] West Hay 04"
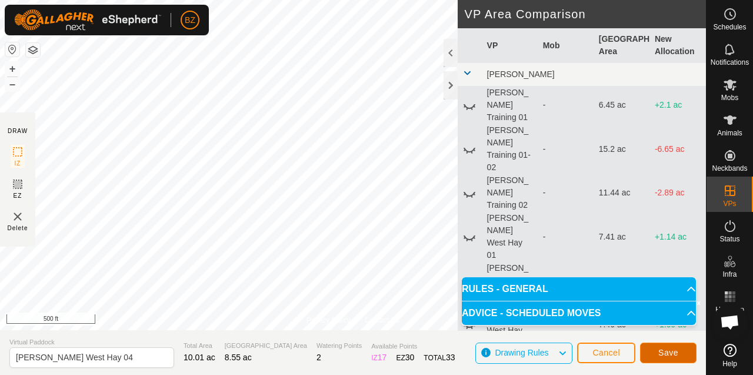
click at [655, 349] on button "Save" at bounding box center [668, 352] width 56 height 21
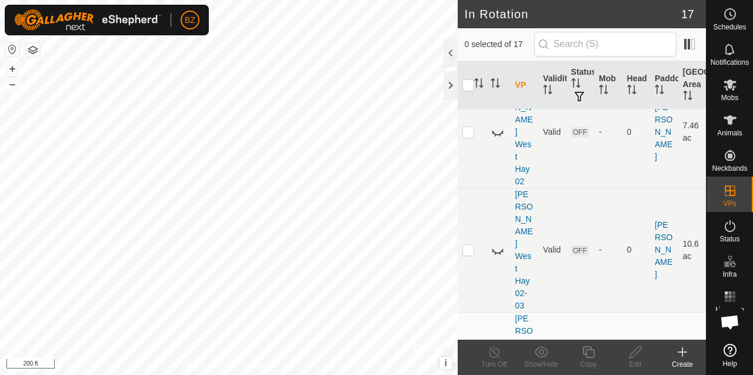
scroll to position [576, 0]
click at [469, 365] on p-checkbox at bounding box center [468, 369] width 12 height 9
click at [472, 365] on p-checkbox at bounding box center [468, 369] width 12 height 9
checkbox input "false"
click at [492, 365] on icon at bounding box center [498, 369] width 12 height 9
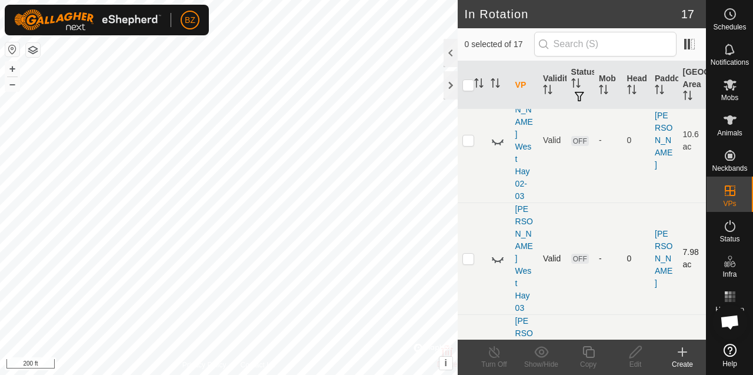
scroll to position [707, 0]
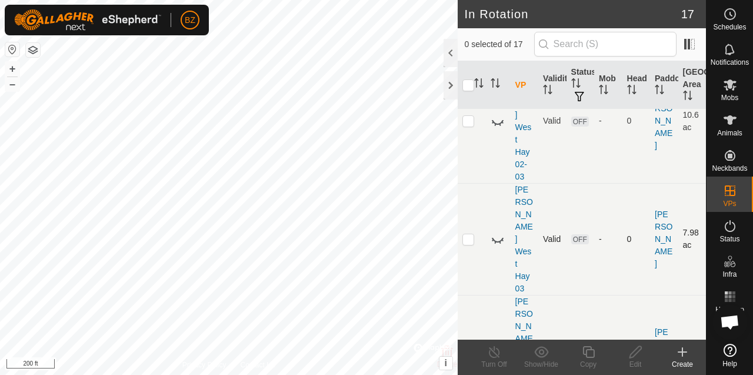
checkbox input "true"
click at [590, 356] on icon at bounding box center [588, 352] width 15 height 14
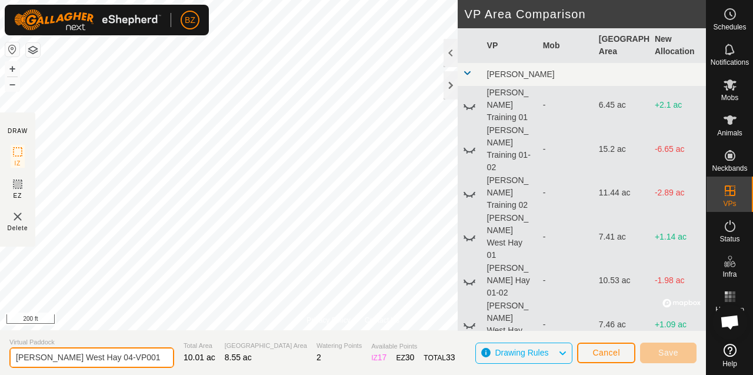
click at [126, 358] on input "[PERSON_NAME] West Hay 04-VP001" at bounding box center [91, 357] width 165 height 21
type input "[PERSON_NAME] West Hay 04-05"
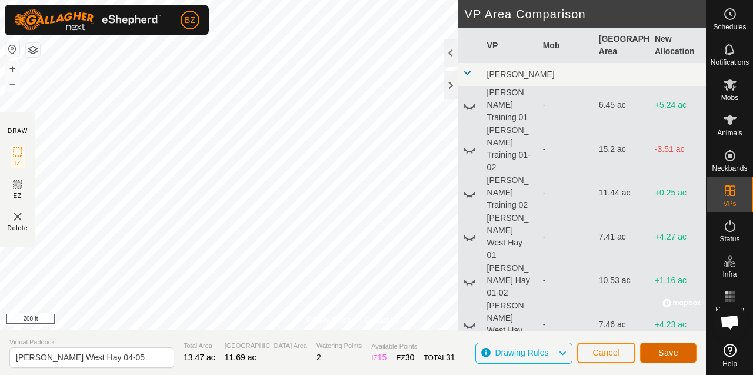
click at [655, 351] on button "Save" at bounding box center [668, 352] width 56 height 21
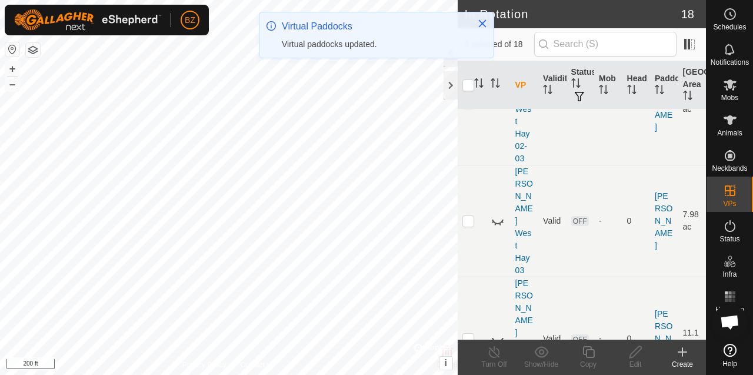
scroll to position [732, 0]
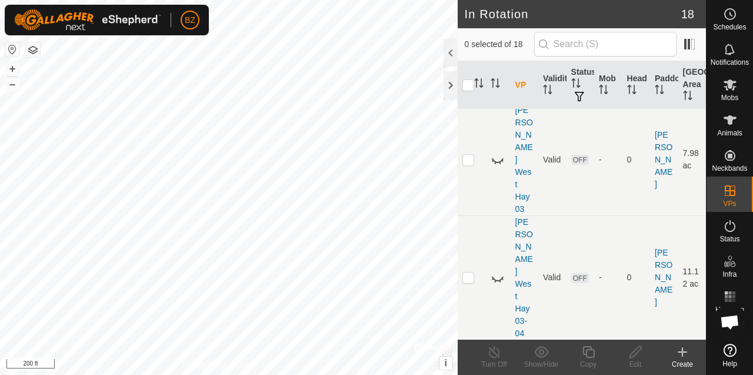
scroll to position [797, 0]
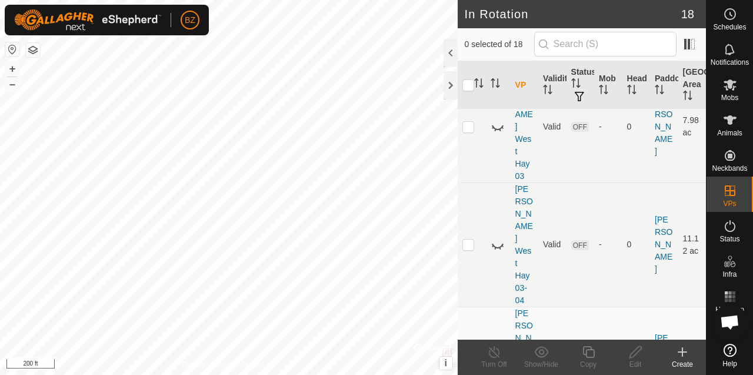
scroll to position [874, 0]
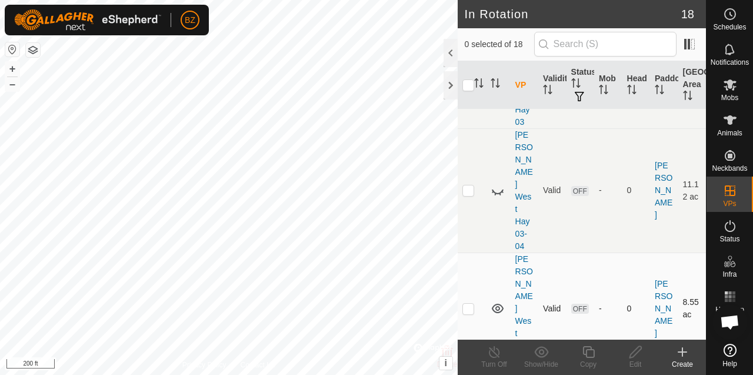
checkbox input "true"
click at [591, 355] on icon at bounding box center [588, 352] width 15 height 14
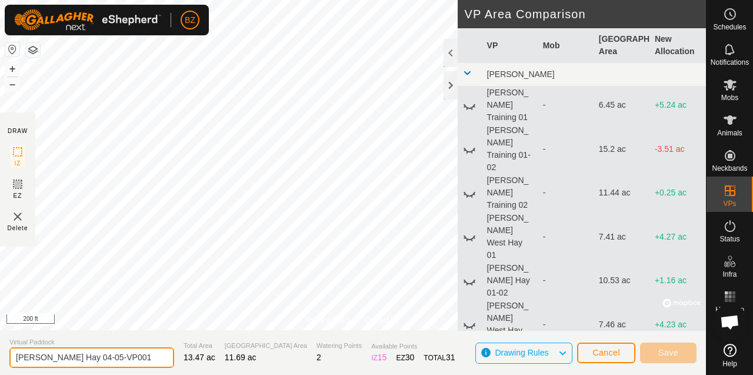
click at [139, 357] on input "[PERSON_NAME] Hay 04-05-VP001" at bounding box center [91, 357] width 165 height 21
type input "[PERSON_NAME] West Hay 05"
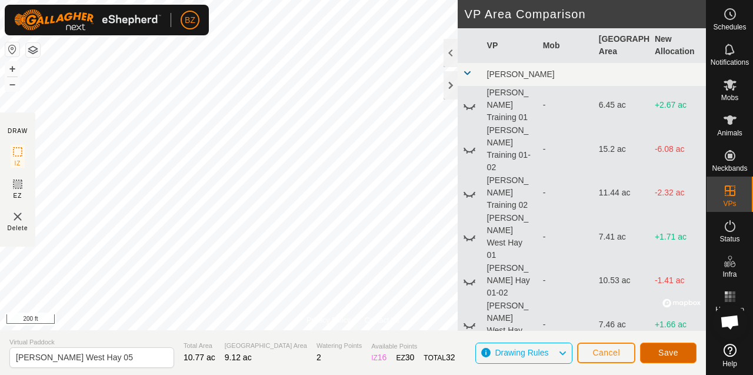
click at [674, 356] on span "Save" at bounding box center [668, 352] width 20 height 9
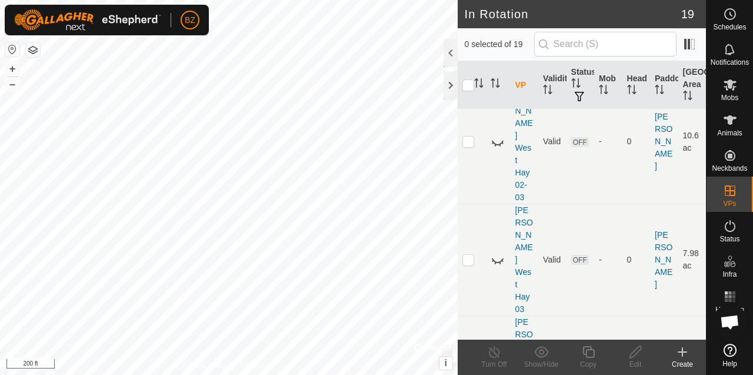
scroll to position [722, 0]
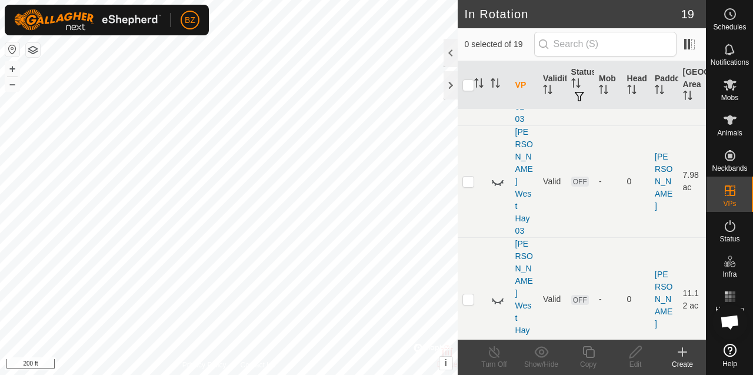
scroll to position [790, 0]
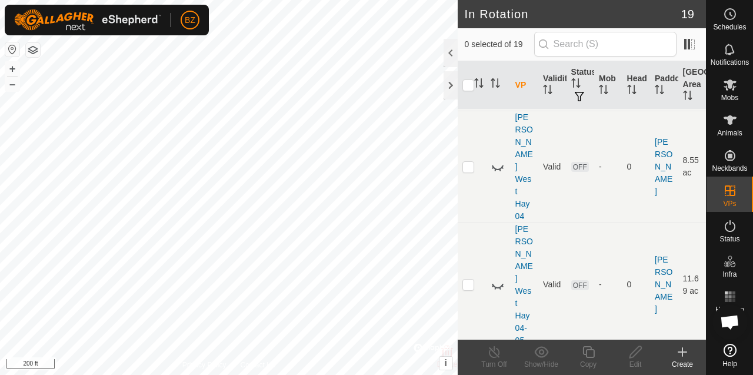
scroll to position [1018, 0]
checkbox input "true"
click at [588, 352] on icon at bounding box center [588, 352] width 15 height 14
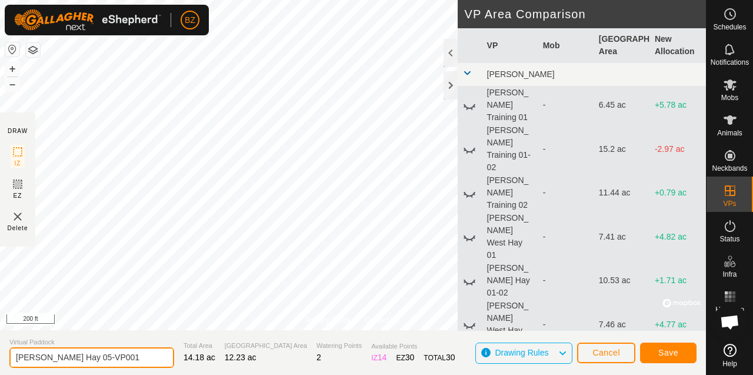
click at [140, 357] on input "[PERSON_NAME] Hay 05-VP001" at bounding box center [91, 357] width 165 height 21
type input "[PERSON_NAME] Hay 05-06"
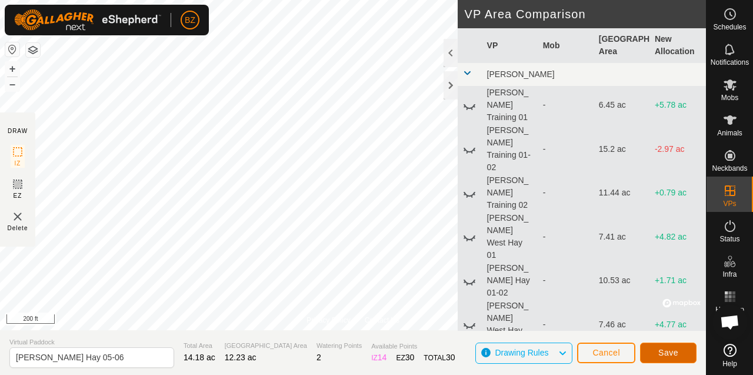
click at [664, 350] on span "Save" at bounding box center [668, 352] width 20 height 9
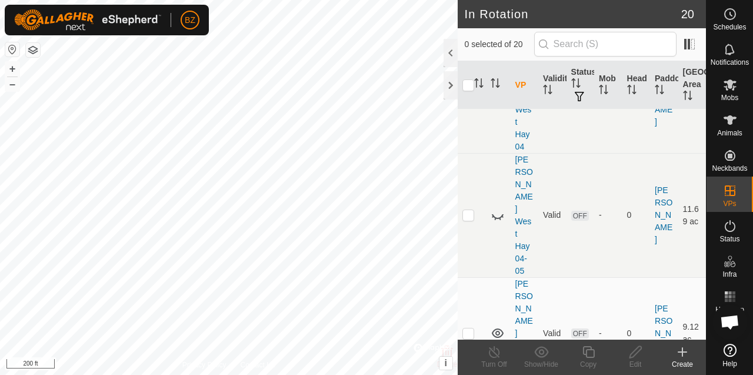
scroll to position [1086, 0]
checkbox input "true"
click at [584, 351] on icon at bounding box center [588, 352] width 15 height 14
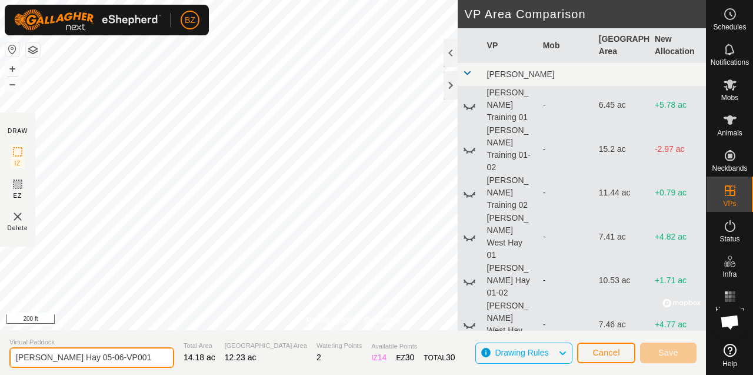
click at [141, 356] on input "[PERSON_NAME] Hay 05-06-VP001" at bounding box center [91, 357] width 165 height 21
type input "[PERSON_NAME] Hay 05-06-VP001"
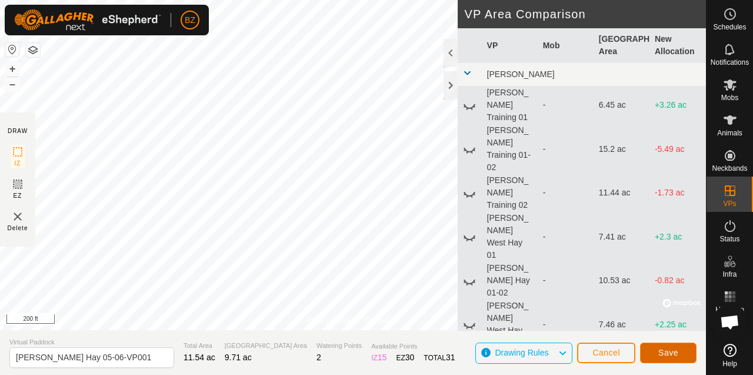
click at [675, 354] on span "Save" at bounding box center [668, 352] width 20 height 9
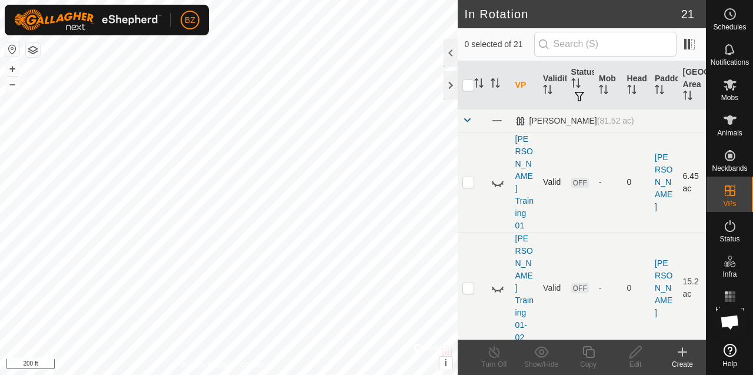
click at [503, 175] on icon at bounding box center [498, 182] width 14 height 14
click at [500, 290] on icon at bounding box center [500, 291] width 2 height 2
click at [500, 283] on icon at bounding box center [498, 287] width 12 height 9
click at [498, 121] on span at bounding box center [497, 120] width 13 height 13
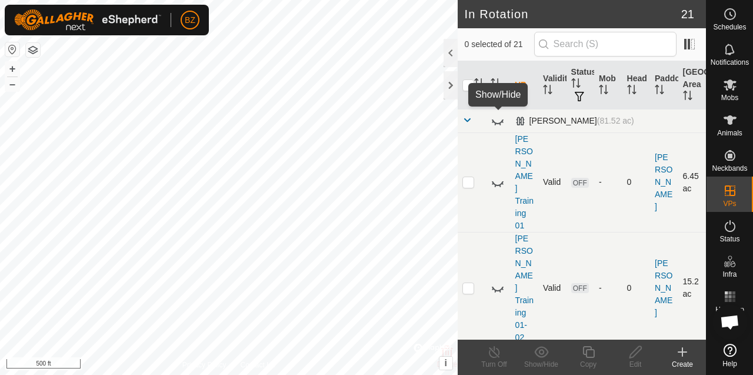
click at [498, 121] on icon at bounding box center [498, 121] width 14 height 14
click at [495, 175] on icon at bounding box center [498, 182] width 14 height 14
click at [497, 281] on icon at bounding box center [498, 288] width 14 height 14
